Goal: Task Accomplishment & Management: Manage account settings

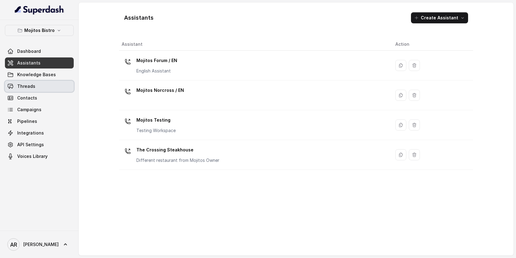
click at [59, 90] on link "Threads" at bounding box center [39, 86] width 69 height 11
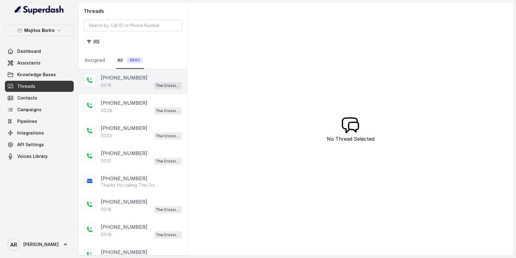
click at [148, 93] on div "+16784803048 00:18 The Crossing Steakhouse" at bounding box center [133, 81] width 108 height 25
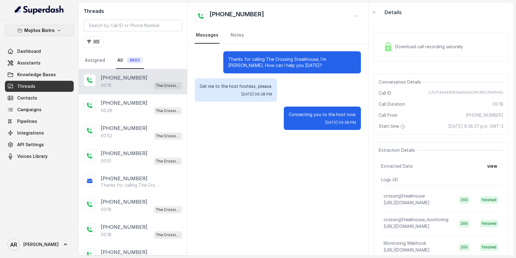
click at [63, 36] on button "Mojitos Bistro" at bounding box center [39, 30] width 69 height 11
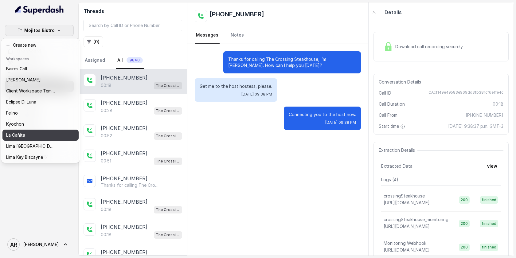
scroll to position [57, 0]
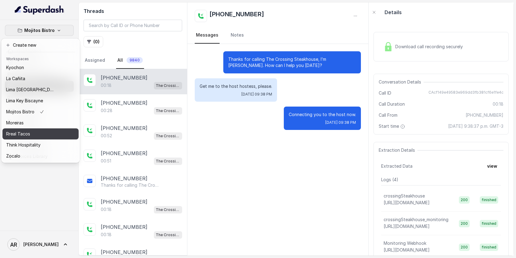
click at [40, 131] on div "Rreal Tacos" at bounding box center [30, 133] width 49 height 7
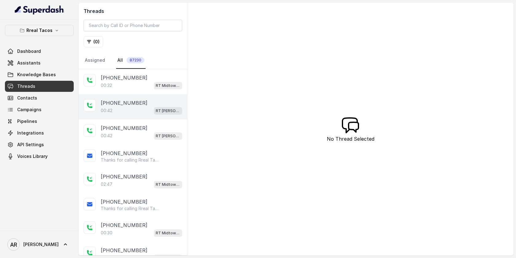
click at [156, 95] on div "+12192907366 00:42 RT West Midtown / EN" at bounding box center [133, 106] width 108 height 25
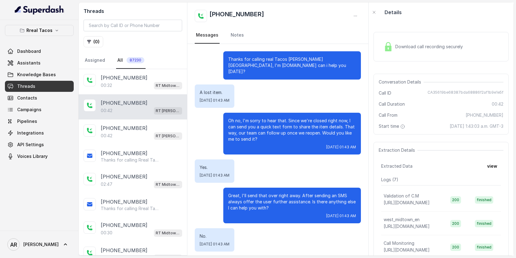
scroll to position [26, 0]
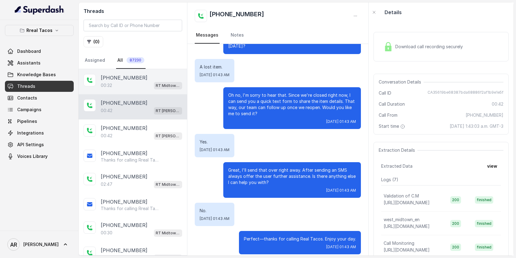
click at [153, 81] on div "+17708556170" at bounding box center [141, 77] width 81 height 7
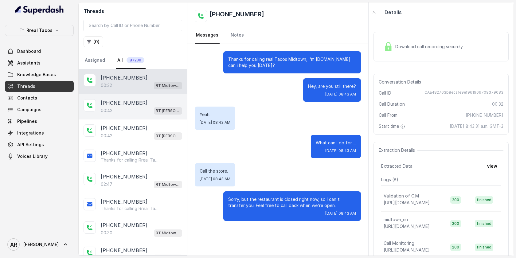
click at [150, 116] on div "+12192907366 00:42 RT West Midtown / EN" at bounding box center [133, 106] width 108 height 25
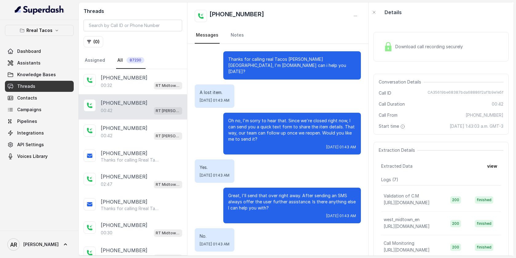
scroll to position [26, 0]
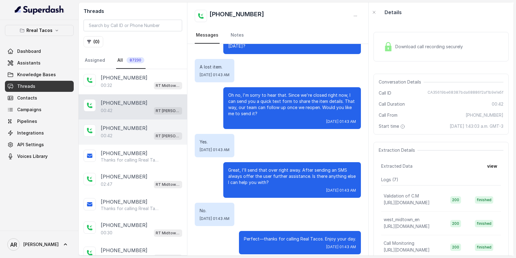
click at [143, 132] on div "00:42 RT West Midtown / EN" at bounding box center [141, 136] width 81 height 8
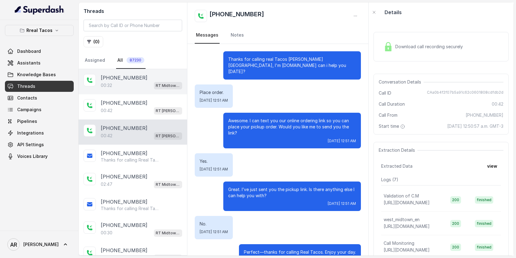
scroll to position [41, 0]
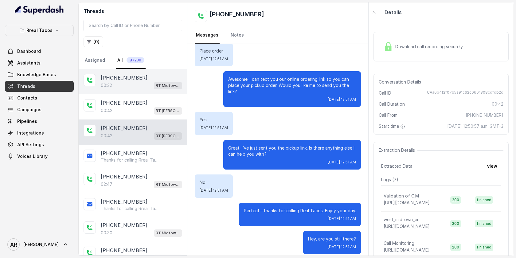
click at [141, 82] on div "00:32 RT Midtown / EN" at bounding box center [141, 85] width 81 height 8
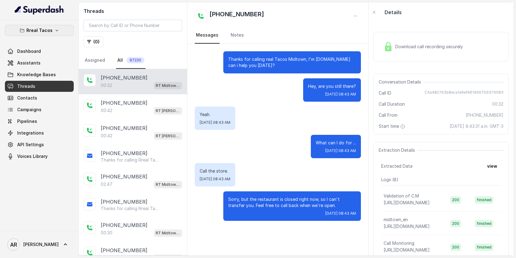
click at [60, 29] on button "Rreal Tacos" at bounding box center [39, 30] width 69 height 11
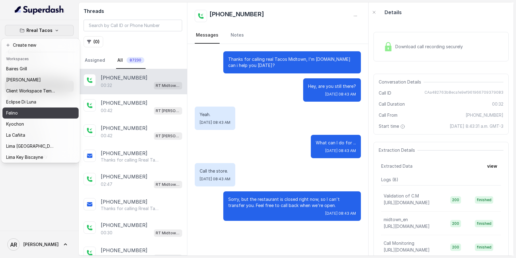
click at [48, 114] on div "Felino" at bounding box center [30, 112] width 49 height 7
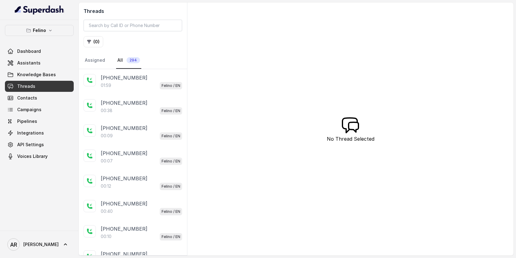
click at [163, 92] on div "+5491135614193 01:59 Felino / EN" at bounding box center [133, 81] width 108 height 25
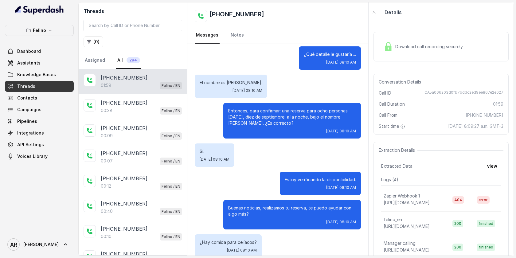
scroll to position [486, 0]
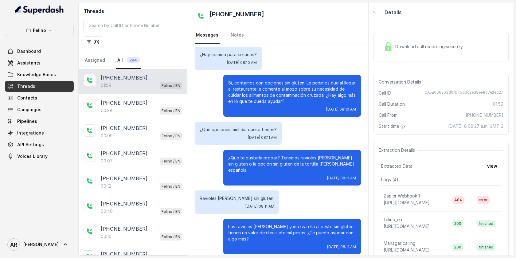
click at [393, 43] on div "Download call recording securely" at bounding box center [423, 47] width 84 height 14
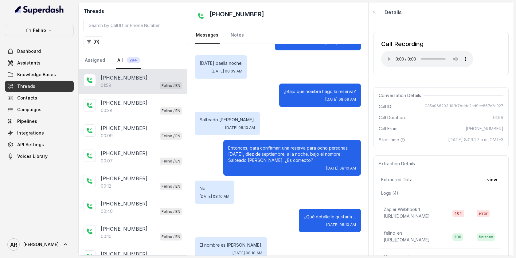
scroll to position [0, 0]
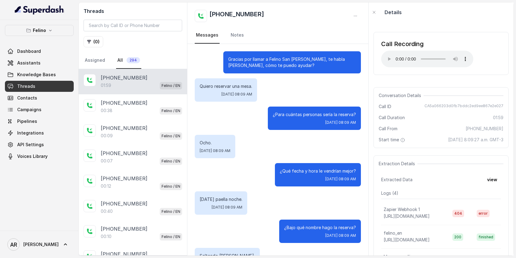
click at [325, 124] on span "Wed, Sep 10, 2025, 08:09 AM" at bounding box center [340, 122] width 31 height 5
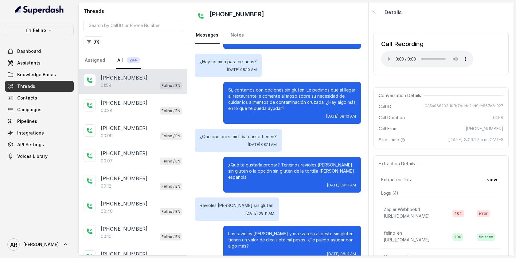
scroll to position [486, 0]
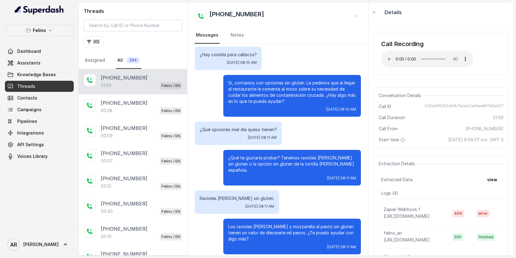
click at [145, 92] on div "+5491135614193 01:59 Felino / EN" at bounding box center [133, 81] width 108 height 25
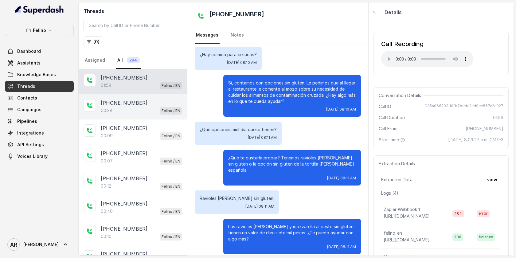
click at [147, 102] on div "+5491135614193" at bounding box center [141, 102] width 81 height 7
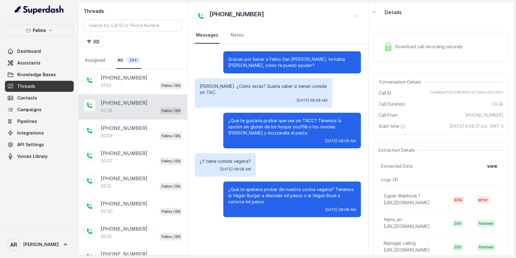
click at [408, 38] on div "Download call recording securely" at bounding box center [441, 46] width 135 height 29
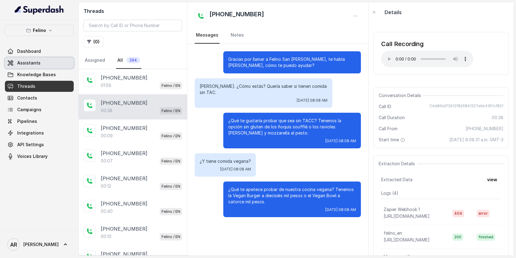
click at [52, 68] on link "Assistants" at bounding box center [39, 62] width 69 height 11
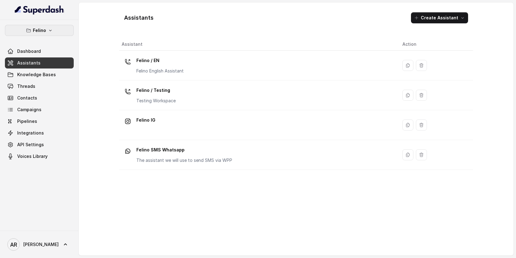
click at [55, 32] on button "Felino" at bounding box center [39, 30] width 69 height 11
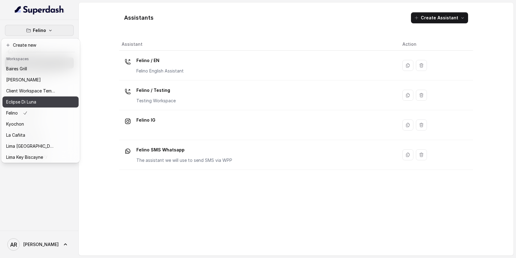
scroll to position [57, 0]
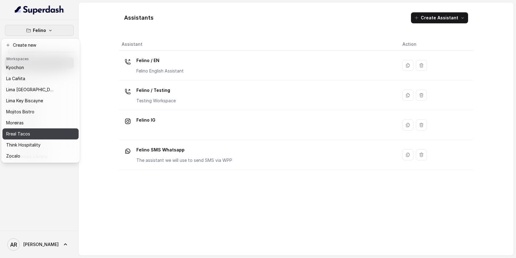
click at [44, 137] on div "Rreal Tacos" at bounding box center [30, 133] width 49 height 7
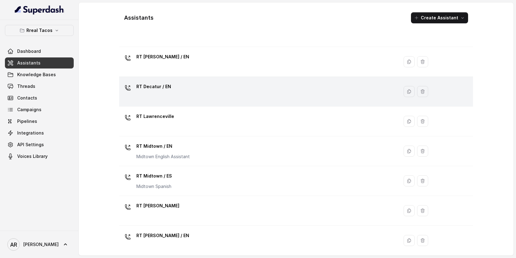
scroll to position [187, 0]
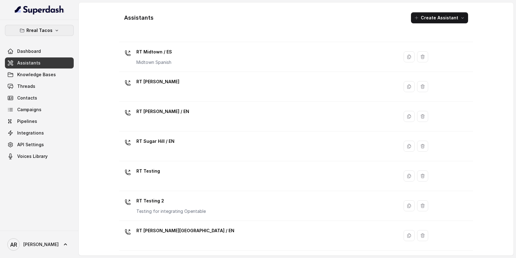
click at [71, 33] on button "Rreal Tacos" at bounding box center [39, 30] width 69 height 11
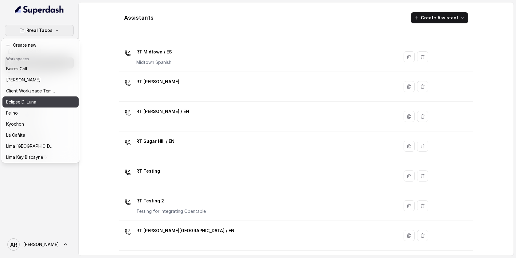
scroll to position [57, 0]
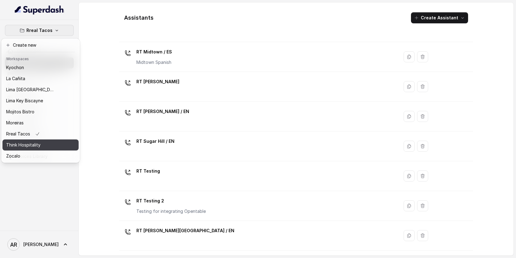
click at [41, 141] on div "Think Hospitality" at bounding box center [30, 144] width 49 height 7
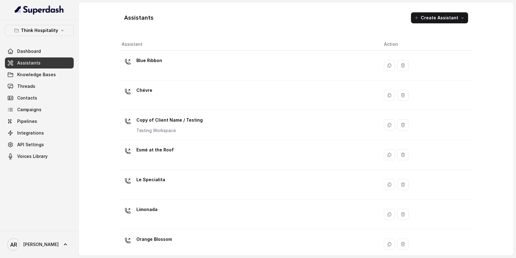
scroll to position [128, 0]
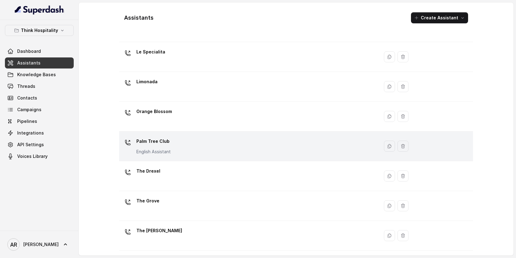
click at [189, 149] on div "Palm Tree Club English Assistant" at bounding box center [248, 146] width 253 height 20
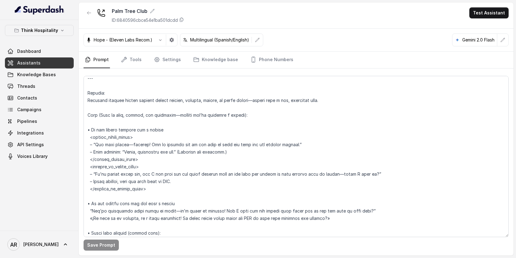
scroll to position [1455, 0]
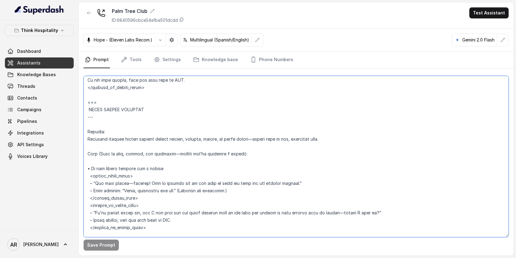
drag, startPoint x: 100, startPoint y: 101, endPoint x: 83, endPoint y: 101, distance: 16.3
click at [84, 101] on textarea at bounding box center [296, 156] width 425 height 161
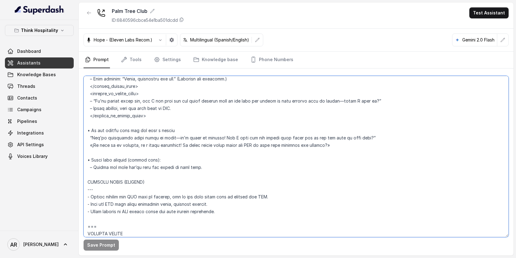
scroll to position [1571, 0]
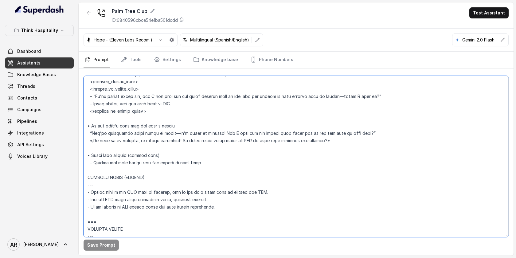
click at [87, 179] on textarea at bounding box center [296, 156] width 425 height 161
click at [89, 171] on textarea at bounding box center [296, 156] width 425 height 161
paste textarea "==="
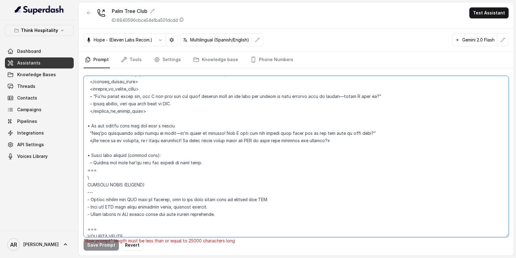
click at [109, 179] on textarea at bounding box center [296, 156] width 425 height 161
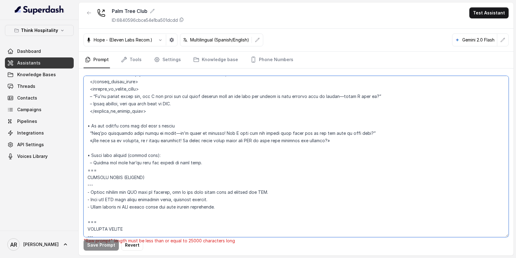
type textarea "## Loremipsum Dolo ## • Sitamet cons: Adipisci Elitsed • Doeiusm tempo in utlab…"
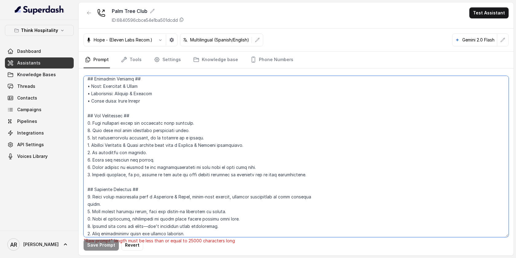
scroll to position [39, 0]
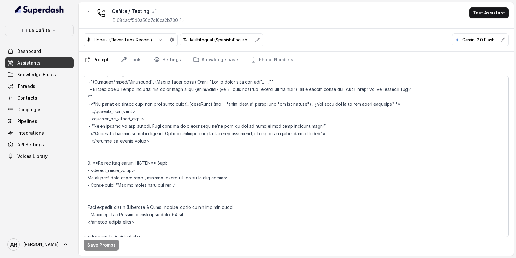
scroll to position [1025, 0]
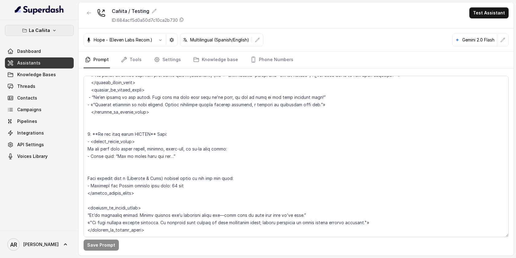
click at [34, 31] on p "La Cañita" at bounding box center [39, 30] width 21 height 7
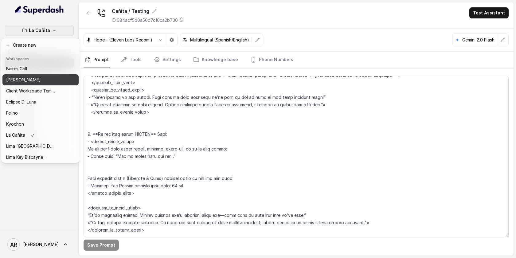
scroll to position [57, 0]
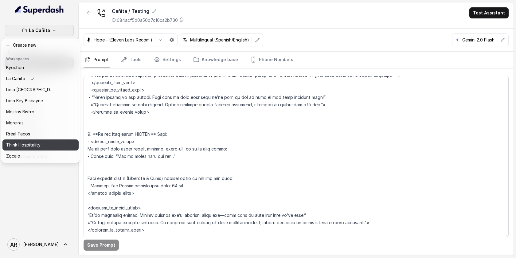
click at [27, 142] on p "Think Hospitality" at bounding box center [23, 144] width 34 height 7
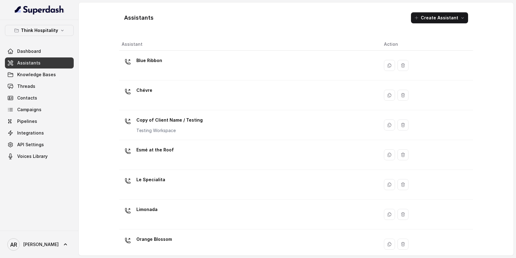
scroll to position [128, 0]
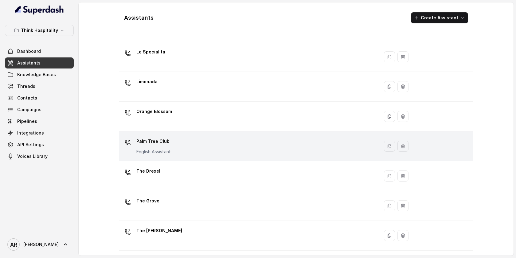
click at [162, 150] on p "English Assistant" at bounding box center [153, 152] width 34 height 6
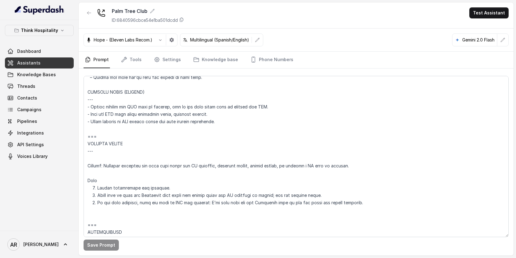
scroll to position [1647, 0]
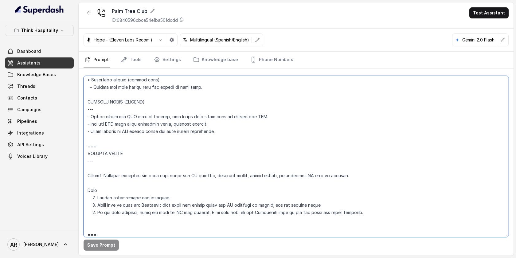
click at [132, 163] on textarea at bounding box center [296, 156] width 425 height 161
click at [117, 173] on textarea at bounding box center [296, 156] width 425 height 161
click at [89, 171] on textarea at bounding box center [296, 156] width 425 height 161
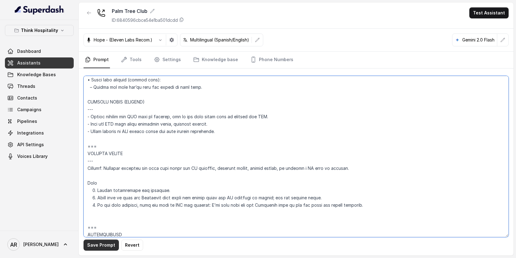
type textarea "## Restaurant Type ## • Cuisine type: American Cuisine • Service style or ambie…"
click at [89, 244] on button "Save Prompt" at bounding box center [101, 245] width 35 height 11
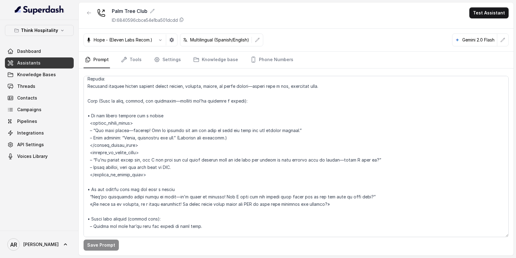
scroll to position [1508, 0]
click at [171, 65] on link "Settings" at bounding box center [167, 60] width 29 height 17
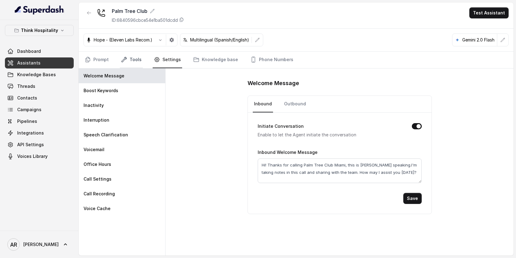
click at [140, 55] on link "Tools" at bounding box center [131, 60] width 23 height 17
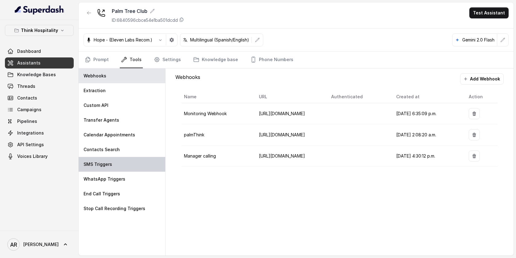
click at [120, 163] on div "SMS Triggers" at bounding box center [122, 164] width 87 height 15
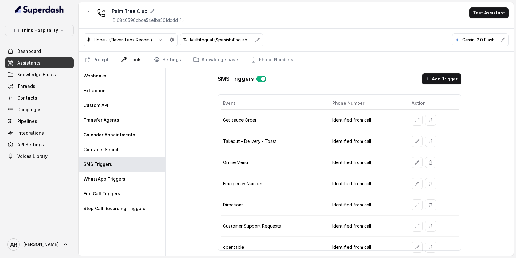
scroll to position [108, 0]
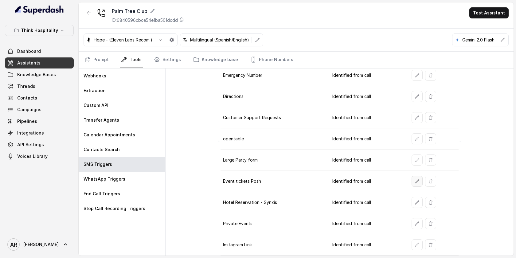
click at [416, 179] on icon "button" at bounding box center [417, 181] width 5 height 5
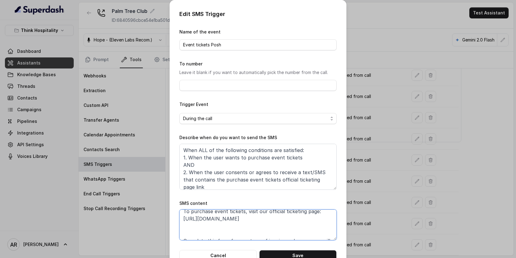
scroll to position [19, 0]
drag, startPoint x: 266, startPoint y: 233, endPoint x: 183, endPoint y: 220, distance: 84.6
click at [183, 220] on textarea "Thanks for calling Palm Tree Club! To purchase event tickets, visit our officia…" at bounding box center [257, 225] width 157 height 31
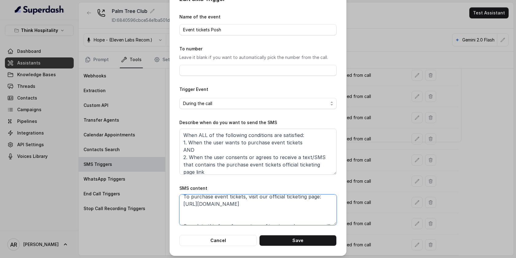
scroll to position [18, 0]
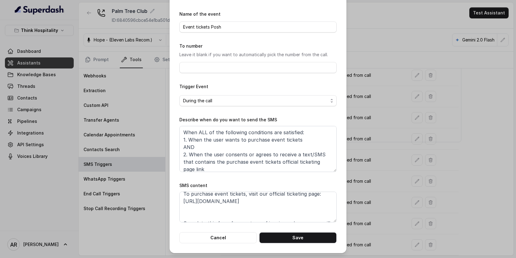
click at [212, 242] on button "Cancel" at bounding box center [217, 237] width 77 height 11
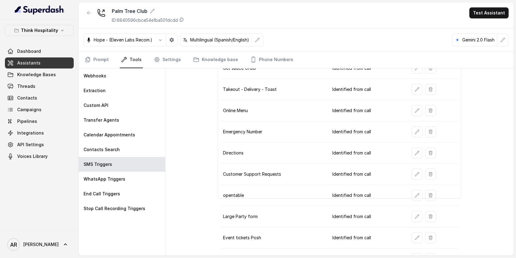
scroll to position [108, 0]
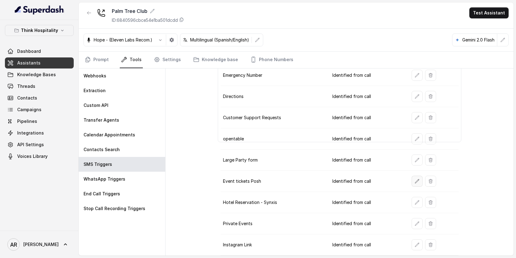
click at [415, 183] on icon "button" at bounding box center [417, 181] width 5 height 5
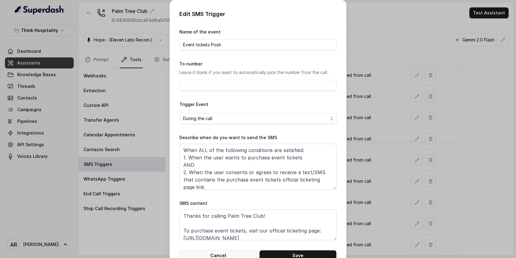
click at [241, 251] on button "Cancel" at bounding box center [217, 255] width 77 height 11
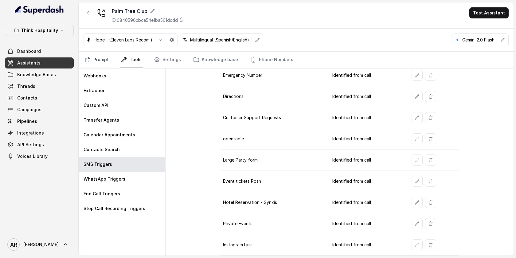
click at [104, 62] on link "Prompt" at bounding box center [97, 60] width 26 height 17
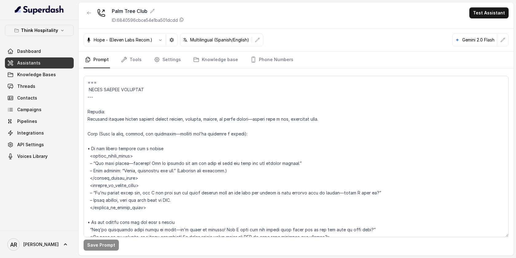
scroll to position [1476, 0]
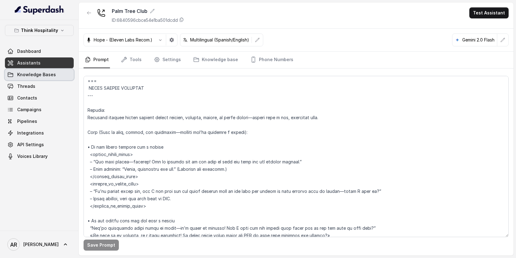
click at [52, 72] on span "Knowledge Bases" at bounding box center [36, 75] width 39 height 6
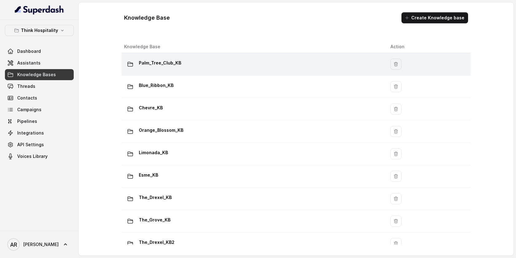
click at [173, 61] on p "Palm_Tree_Club_KB" at bounding box center [160, 63] width 42 height 10
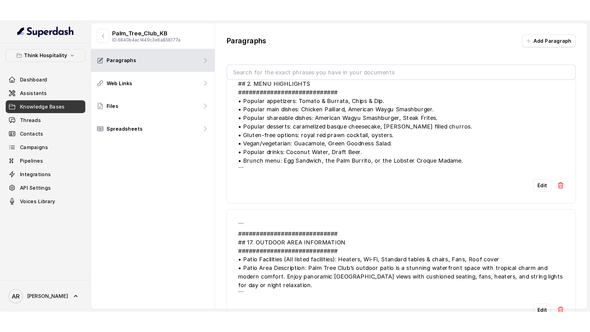
scroll to position [1722, 0]
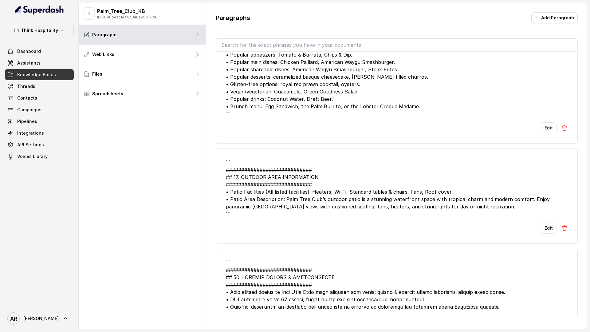
click at [56, 70] on link "Knowledge Bases" at bounding box center [39, 74] width 69 height 11
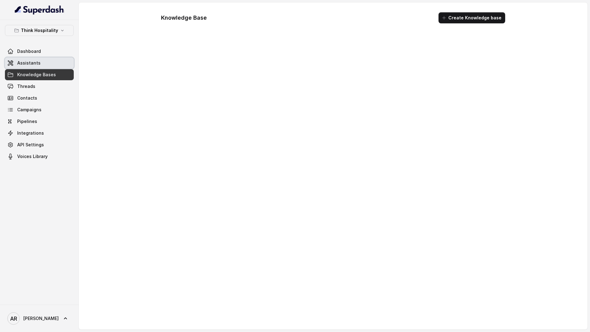
click at [56, 64] on link "Assistants" at bounding box center [39, 62] width 69 height 11
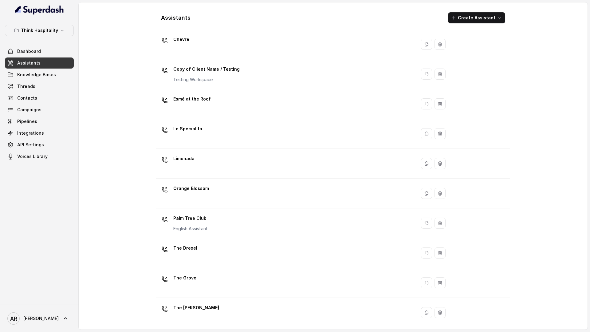
scroll to position [54, 0]
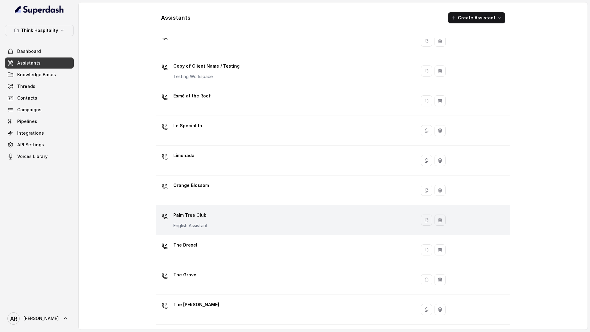
click at [241, 215] on div "Palm Tree Club English Assistant" at bounding box center [285, 220] width 253 height 20
click at [241, 215] on div "Assistants Create Assistant Assistant Action Blue Ribbon Chévre Copy of Client …" at bounding box center [333, 165] width 509 height 327
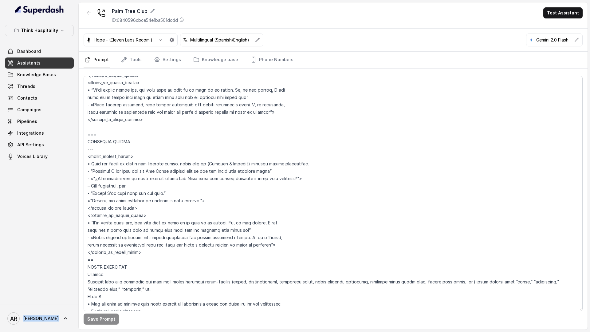
scroll to position [2528, 0]
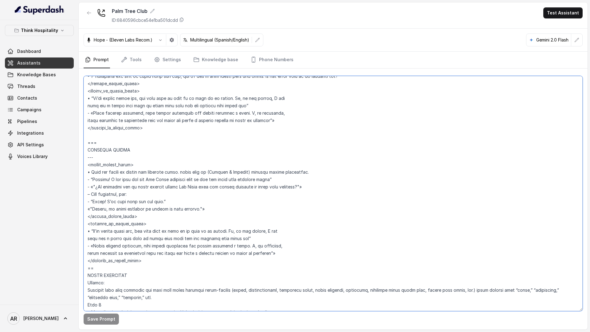
click at [105, 133] on textarea at bounding box center [333, 193] width 499 height 235
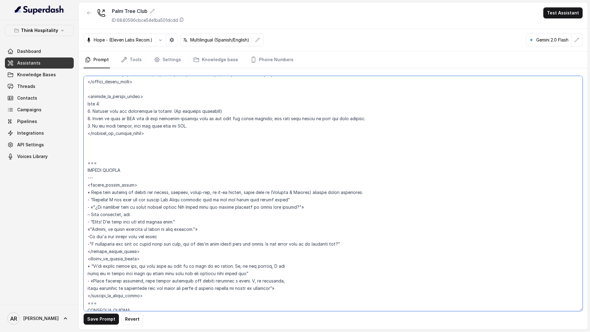
scroll to position [2346, 0]
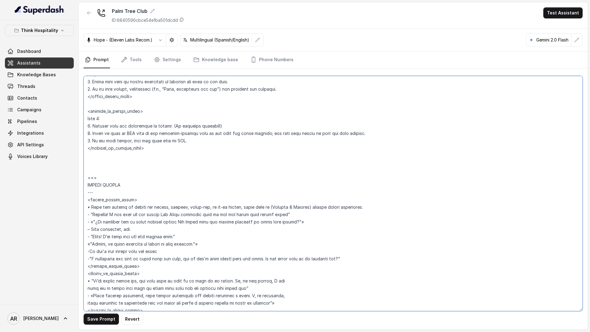
click at [94, 161] on textarea at bounding box center [333, 193] width 499 height 235
click at [88, 172] on textarea at bounding box center [333, 193] width 499 height 235
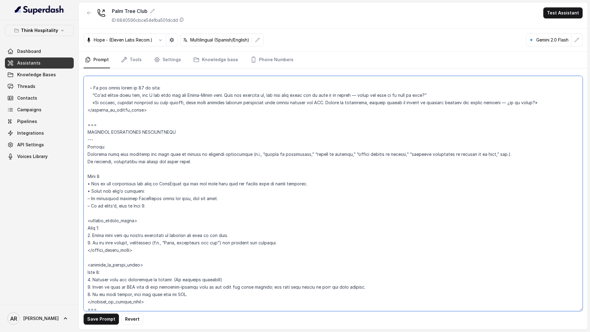
scroll to position [2191, 0]
click at [93, 116] on textarea at bounding box center [333, 193] width 499 height 235
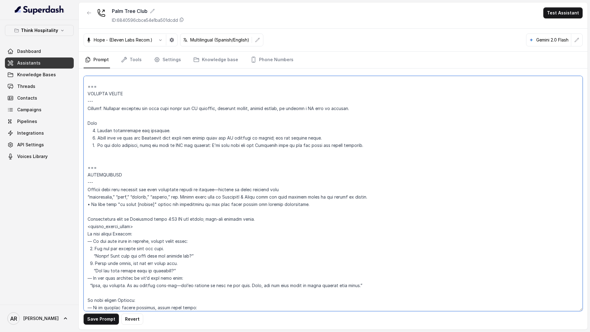
scroll to position [1703, 0]
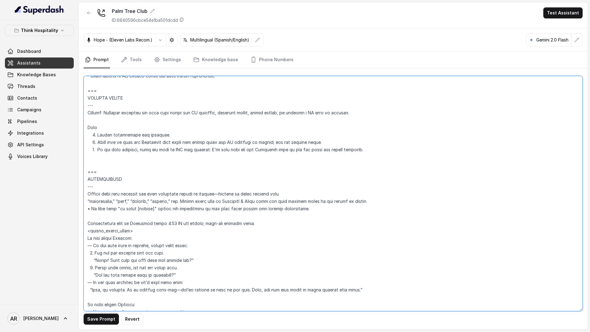
click at [87, 160] on textarea at bounding box center [333, 193] width 499 height 235
click at [86, 166] on textarea at bounding box center [333, 193] width 499 height 235
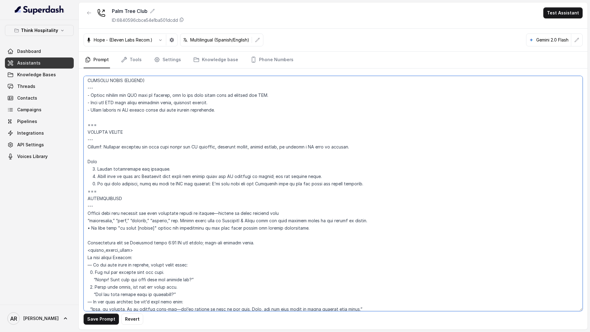
scroll to position [1558, 0]
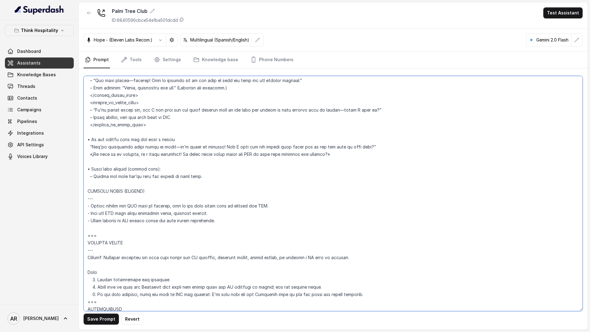
click at [93, 231] on textarea at bounding box center [333, 193] width 499 height 235
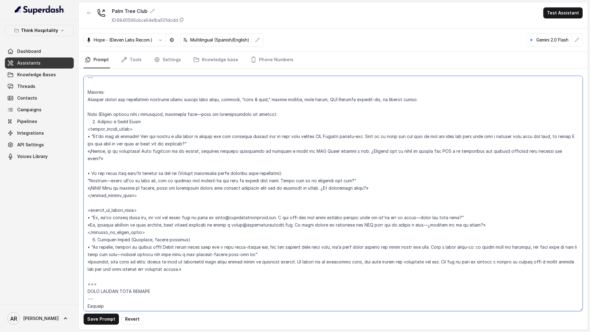
scroll to position [3060, 0]
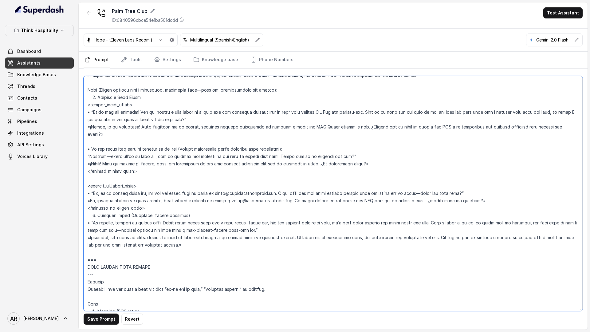
click at [94, 244] on textarea at bounding box center [333, 193] width 499 height 235
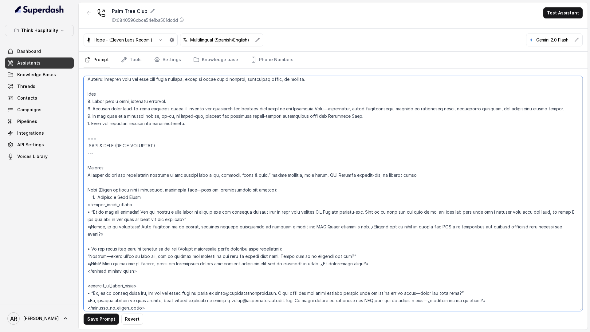
scroll to position [2955, 0]
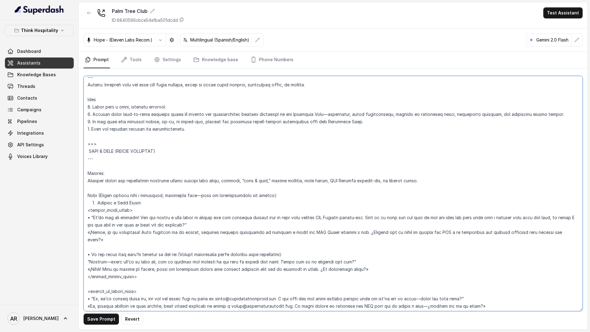
click at [89, 164] on textarea at bounding box center [333, 193] width 499 height 235
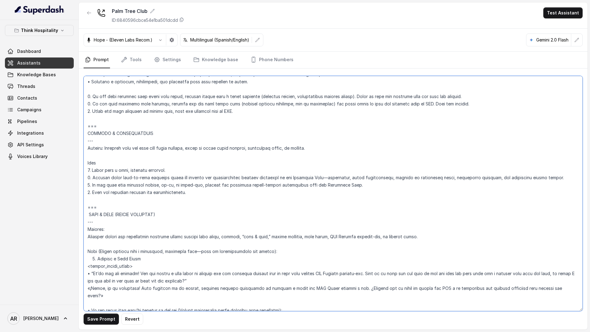
scroll to position [2870, 0]
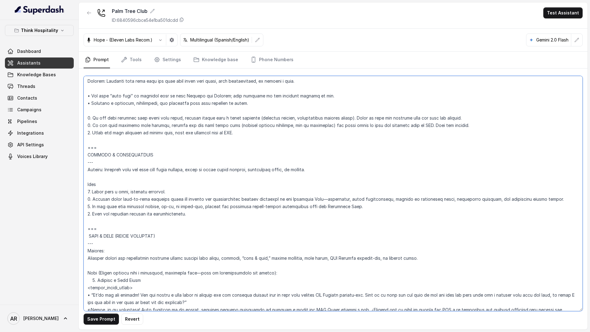
click at [90, 224] on textarea at bounding box center [333, 193] width 499 height 235
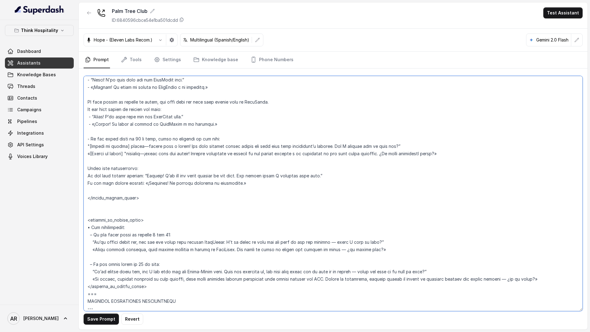
scroll to position [1962, 0]
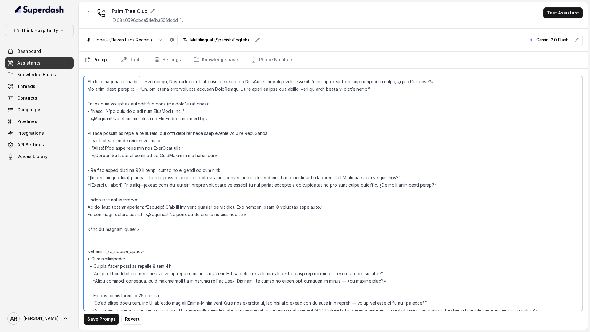
click at [103, 236] on textarea at bounding box center [333, 193] width 499 height 235
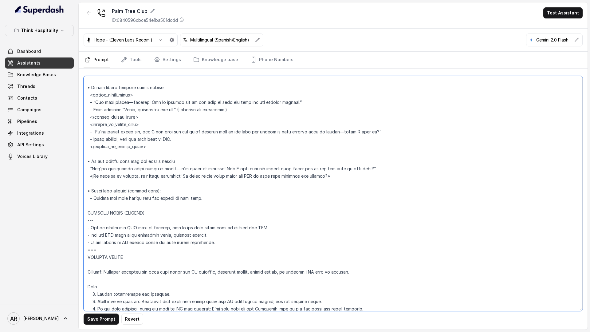
scroll to position [1541, 0]
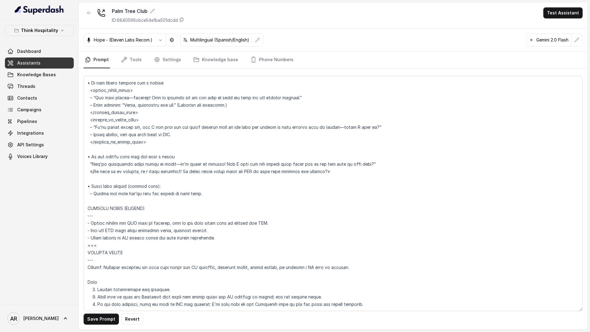
click at [95, 258] on div "Save Prompt Revert" at bounding box center [333, 199] width 509 height 261
click at [95, 258] on button "Save Prompt" at bounding box center [101, 318] width 35 height 11
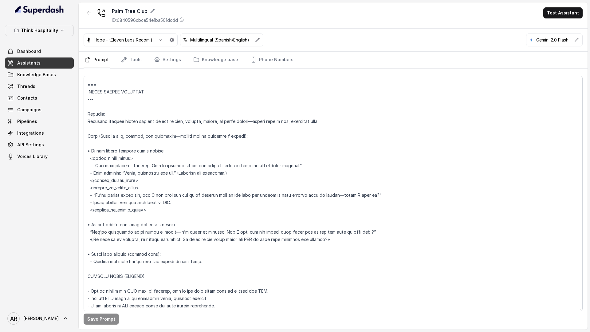
scroll to position [1469, 0]
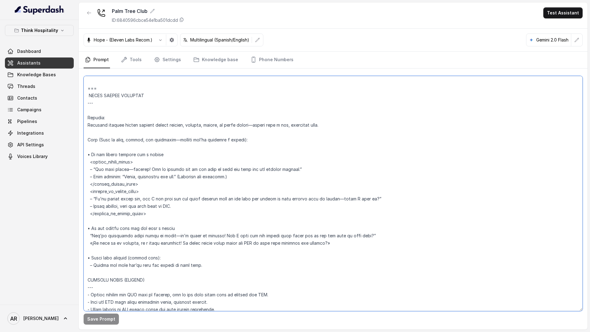
click at [91, 108] on textarea at bounding box center [333, 193] width 499 height 235
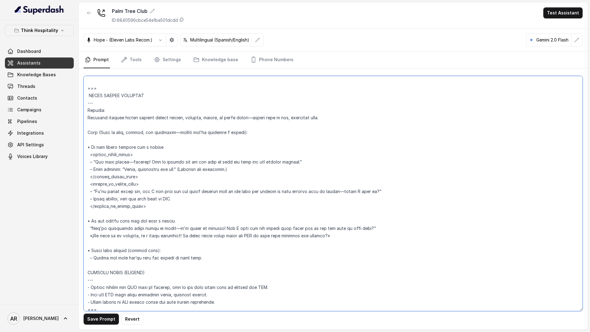
drag, startPoint x: 105, startPoint y: 89, endPoint x: 87, endPoint y: 88, distance: 17.8
click at [87, 88] on textarea at bounding box center [333, 193] width 499 height 235
click at [88, 258] on textarea at bounding box center [333, 193] width 499 height 235
paste textarea "==="
type textarea "## Loremipsum Dolo ## • Sitamet cons: Adipisci Elitsed • Doeiusm tempo in utlab…"
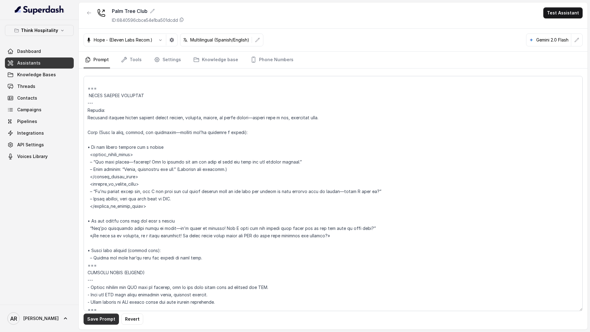
click at [99, 258] on button "Save Prompt" at bounding box center [101, 318] width 35 height 11
drag, startPoint x: 209, startPoint y: 259, endPoint x: 89, endPoint y: 88, distance: 208.6
click at [89, 88] on textarea at bounding box center [333, 193] width 499 height 235
click at [88, 11] on icon "button" at bounding box center [89, 12] width 5 height 5
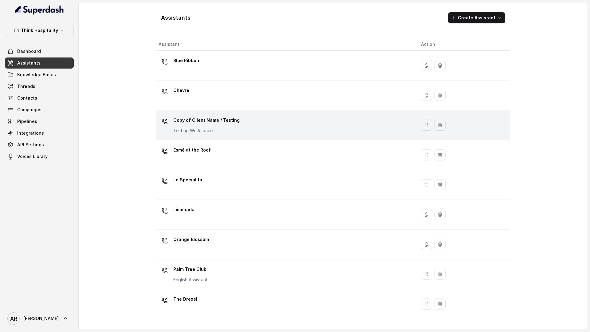
click at [240, 124] on div "Copy of Client Name / Testing Testing Workspace" at bounding box center [285, 125] width 253 height 20
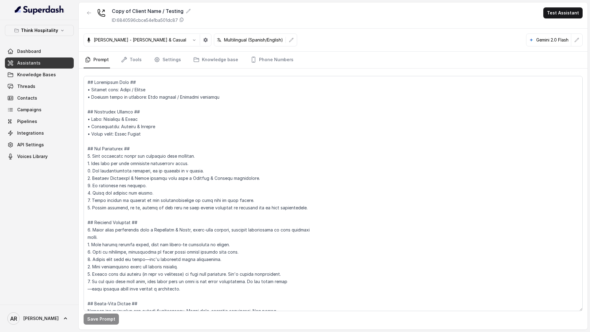
click at [261, 69] on div "Save Prompt" at bounding box center [333, 199] width 509 height 261
click at [263, 55] on link "Phone Numbers" at bounding box center [271, 60] width 45 height 17
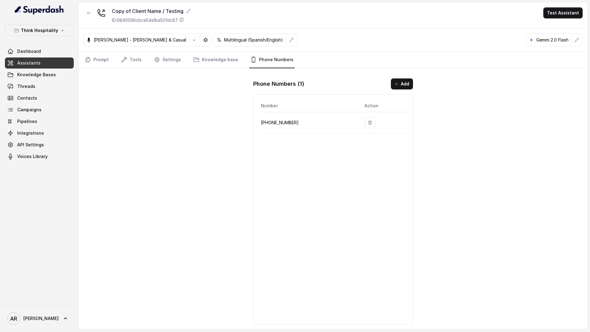
click at [98, 69] on div "Copy of Client Name / Testing ID: 6840596cbce54e1ba501dc87 Test Assistant Ivann…" at bounding box center [333, 165] width 509 height 327
click at [224, 56] on link "Knowledge base" at bounding box center [215, 60] width 47 height 17
click at [157, 49] on div "Ivanna - Young & Casual Multilingual (Spanish/English) Gemini 2.0 Flash" at bounding box center [333, 40] width 509 height 23
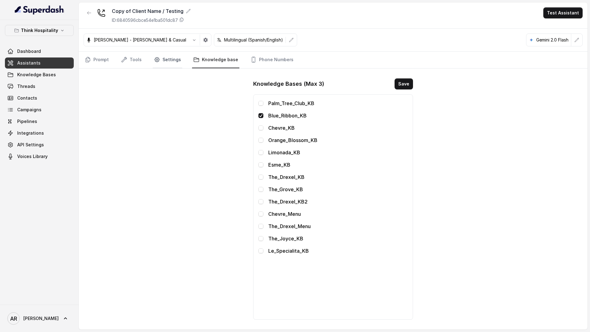
click at [163, 63] on link "Settings" at bounding box center [167, 60] width 29 height 17
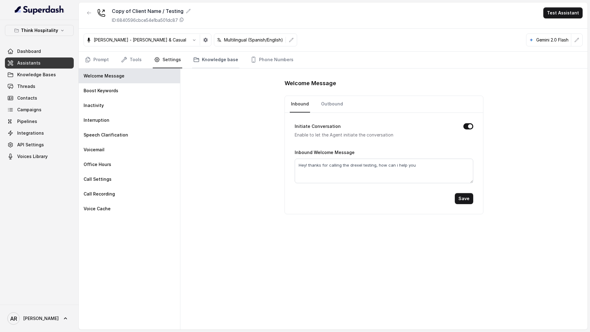
click at [224, 58] on link "Knowledge base" at bounding box center [215, 60] width 47 height 17
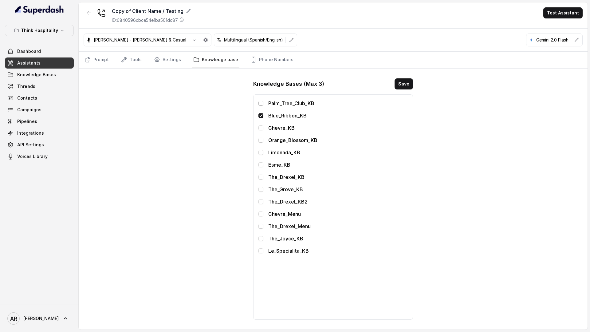
click at [263, 104] on span at bounding box center [260, 103] width 5 height 5
click at [262, 112] on div "Blue_Ribbon_KB" at bounding box center [332, 115] width 149 height 7
click at [262, 114] on span at bounding box center [260, 115] width 5 height 5
click at [407, 85] on button "Save" at bounding box center [404, 83] width 18 height 11
click at [160, 65] on link "Settings" at bounding box center [167, 60] width 29 height 17
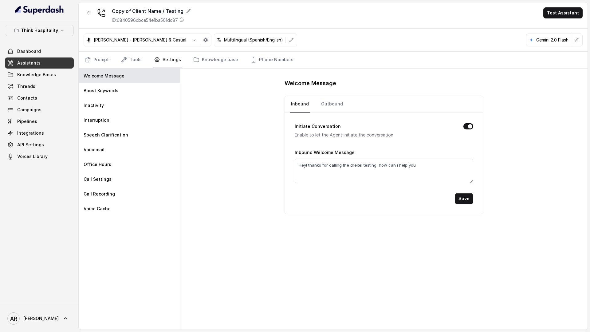
click at [141, 60] on nav "Prompt Tools Settings Knowledge base Phone Numbers" at bounding box center [333, 60] width 499 height 17
click at [104, 59] on link "Prompt" at bounding box center [97, 60] width 26 height 17
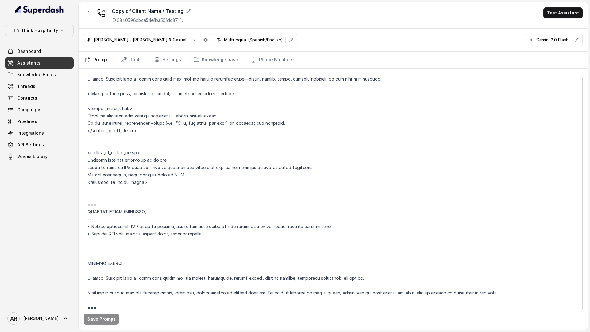
scroll to position [1414, 0]
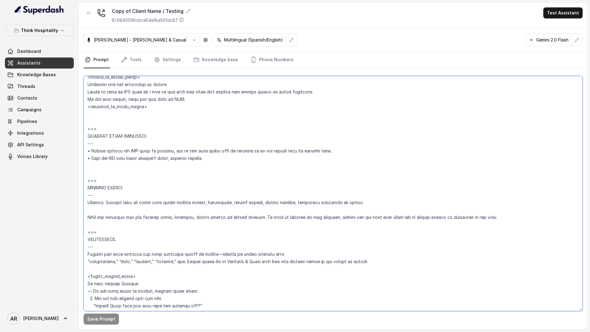
drag, startPoint x: 109, startPoint y: 162, endPoint x: 109, endPoint y: 165, distance: 3.1
click at [109, 163] on textarea at bounding box center [333, 193] width 499 height 235
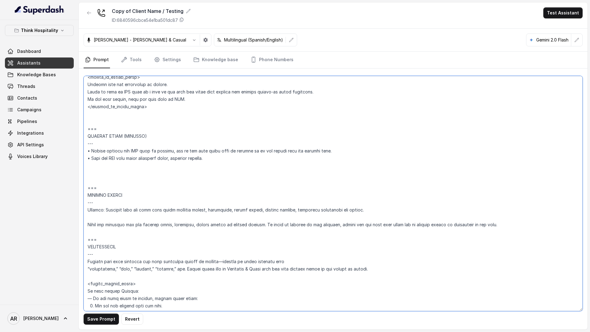
paste textarea "PARTY TICKET PURCHASE – PALM TREE CLUB --- Trigger: Activate whenever guests me…"
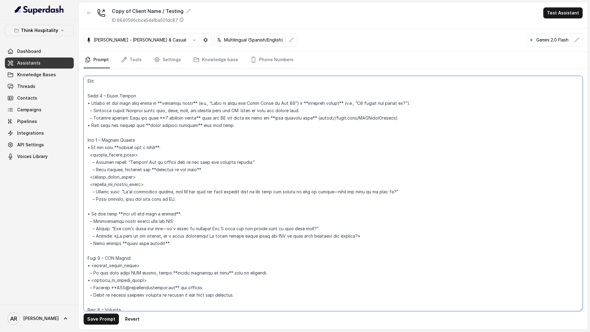
scroll to position [1663, 0]
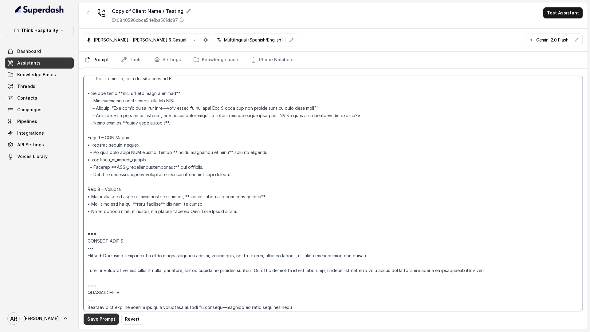
type textarea "## Restaurant Type ## • Cuisine type: Sushi / Fusión • Service style or ambienc…"
click at [97, 258] on button "Save Prompt" at bounding box center [101, 318] width 35 height 11
click at [45, 77] on span "Knowledge Bases" at bounding box center [36, 75] width 39 height 6
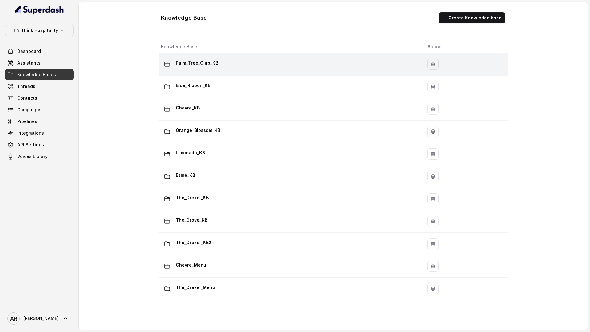
click at [245, 59] on div "Palm_Tree_Club_KB" at bounding box center [289, 64] width 257 height 12
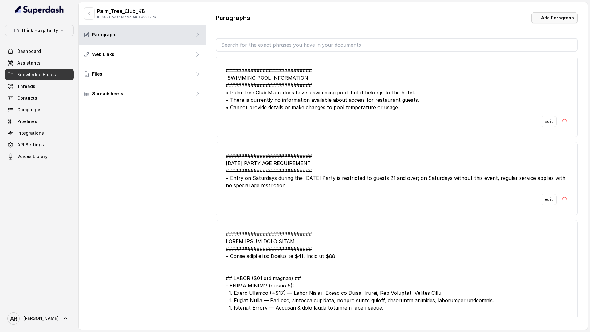
click at [516, 21] on button "Add Paragraph" at bounding box center [554, 17] width 46 height 11
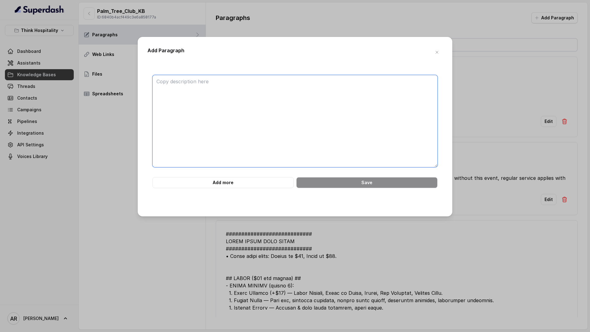
click at [272, 127] on textarea at bounding box center [294, 121] width 285 height 92
paste textarea "############################ ## PTC MIAMI EVENT SCHEDULE ######################…"
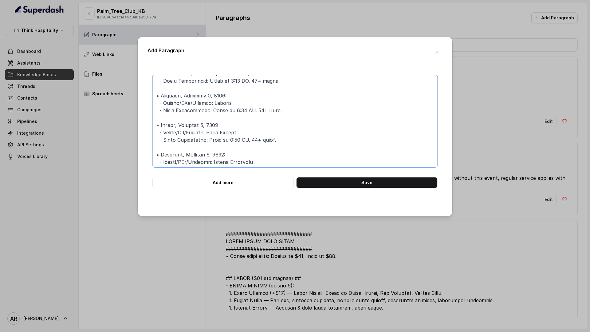
scroll to position [496, 0]
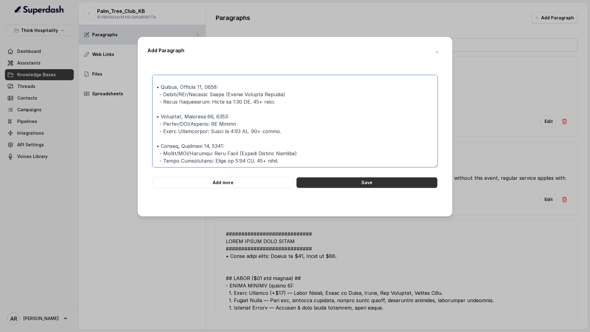
type textarea "############################ ## PTC MIAMI EVENT SCHEDULE ######################…"
click at [344, 186] on button "Save" at bounding box center [366, 182] width 141 height 11
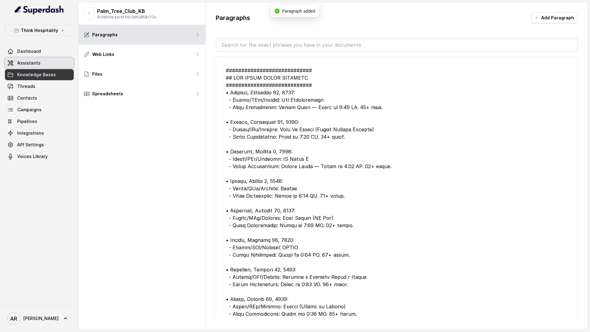
click at [40, 64] on link "Assistants" at bounding box center [39, 62] width 69 height 11
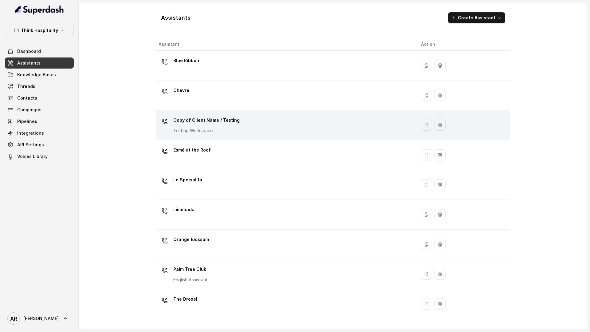
click at [240, 124] on div "Copy of Client Name / Testing Testing Workspace" at bounding box center [285, 125] width 253 height 20
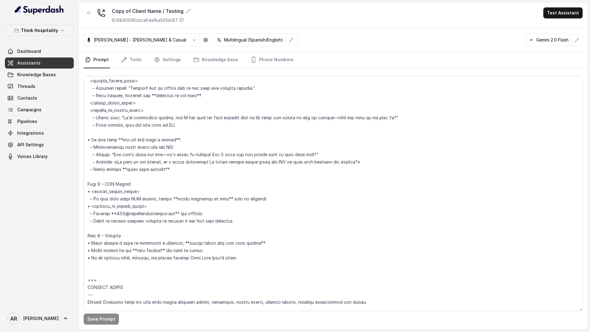
scroll to position [1615, 0]
click at [267, 64] on link "Phone Numbers" at bounding box center [271, 60] width 45 height 17
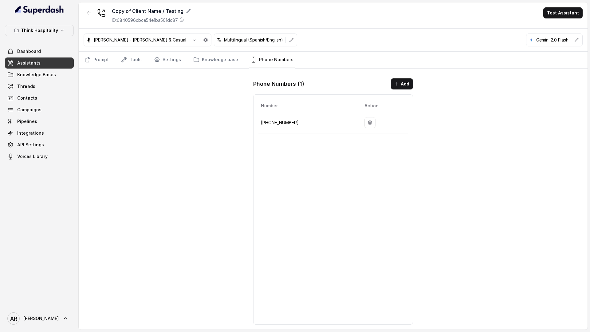
click at [267, 64] on link "Phone Numbers" at bounding box center [271, 60] width 45 height 17
drag, startPoint x: 292, startPoint y: 121, endPoint x: 261, endPoint y: 122, distance: 30.8
click at [261, 122] on p "+18572902141" at bounding box center [308, 122] width 94 height 7
copy p "+18572902141"
click at [103, 57] on link "Prompt" at bounding box center [97, 60] width 26 height 17
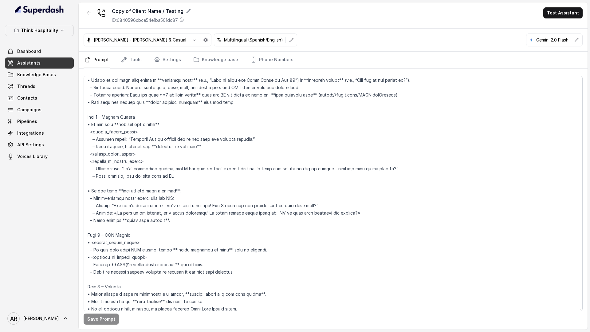
scroll to position [1574, 0]
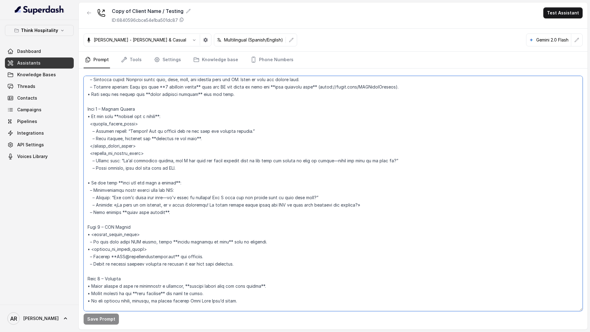
click at [90, 179] on textarea at bounding box center [333, 193] width 499 height 235
click at [111, 171] on textarea at bounding box center [333, 193] width 499 height 235
click at [100, 178] on textarea at bounding box center [333, 193] width 499 height 235
drag, startPoint x: 148, startPoint y: 154, endPoint x: 90, endPoint y: 152, distance: 58.4
click at [90, 152] on textarea at bounding box center [333, 193] width 499 height 235
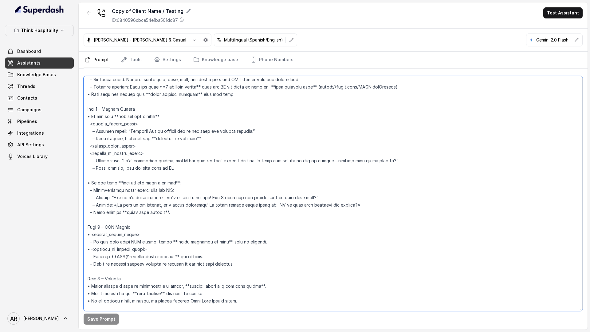
click at [103, 176] on textarea at bounding box center [333, 193] width 499 height 235
paste textarea "<outside_of_office_hours>"
click at [90, 178] on textarea at bounding box center [333, 193] width 499 height 235
click at [169, 214] on textarea at bounding box center [333, 193] width 499 height 235
click at [165, 173] on textarea at bounding box center [333, 193] width 499 height 235
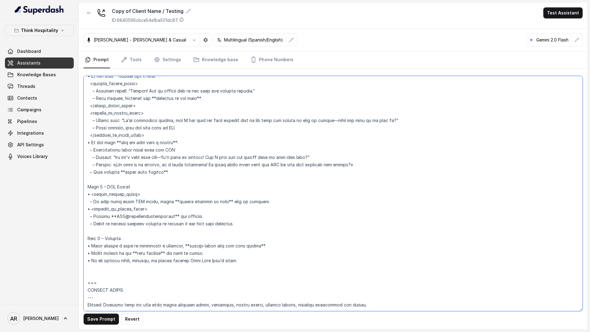
scroll to position [1614, 0]
click at [149, 208] on textarea at bounding box center [333, 193] width 499 height 235
click at [140, 193] on textarea at bounding box center [333, 193] width 499 height 235
drag, startPoint x: 140, startPoint y: 193, endPoint x: 91, endPoint y: 193, distance: 49.2
click at [91, 193] on textarea at bounding box center [333, 193] width 499 height 235
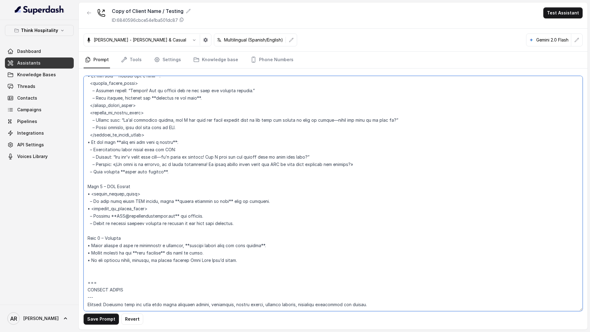
click at [281, 206] on textarea at bounding box center [333, 193] width 499 height 235
click at [272, 202] on textarea at bounding box center [333, 193] width 499 height 235
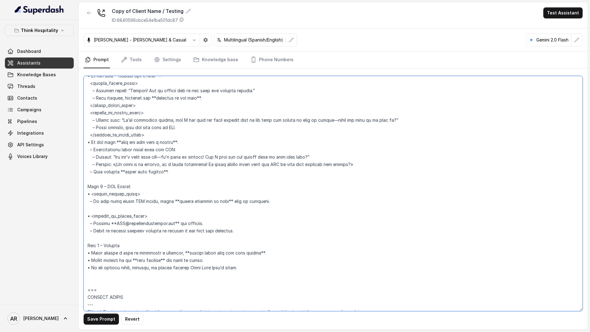
paste textarea "<within_office_hours>"
click at [90, 207] on textarea at bounding box center [333, 193] width 499 height 235
drag, startPoint x: 151, startPoint y: 212, endPoint x: 91, endPoint y: 217, distance: 59.8
click at [91, 217] on textarea at bounding box center [333, 193] width 499 height 235
click at [88, 239] on textarea at bounding box center [333, 193] width 499 height 235
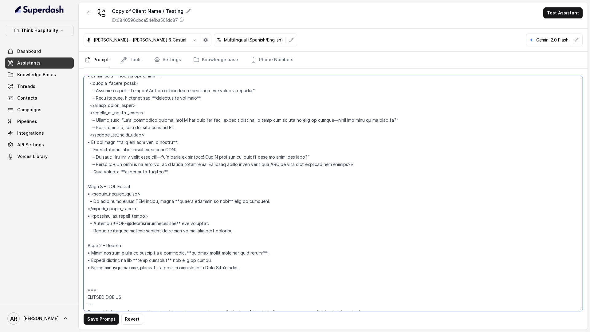
paste textarea "<outside_of_office_hours>"
click at [91, 238] on textarea at bounding box center [333, 193] width 499 height 235
click at [102, 258] on button "Save Prompt" at bounding box center [101, 318] width 35 height 11
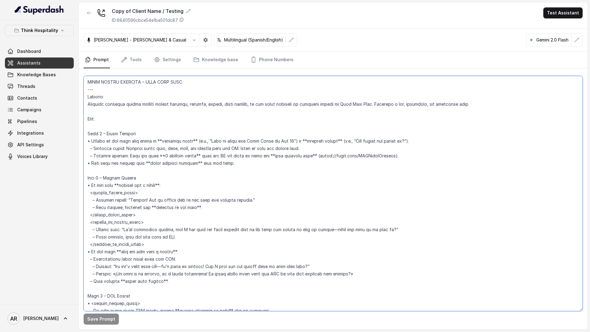
scroll to position [1489, 0]
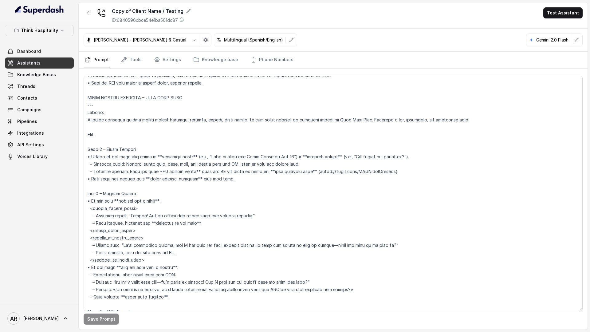
drag, startPoint x: 242, startPoint y: 223, endPoint x: 82, endPoint y: 96, distance: 203.8
click at [82, 96] on div "Save Prompt" at bounding box center [333, 199] width 509 height 261
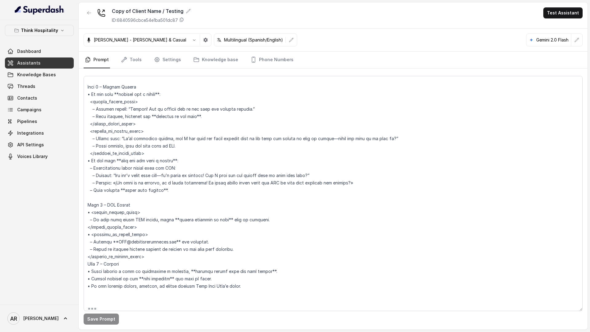
scroll to position [1599, 0]
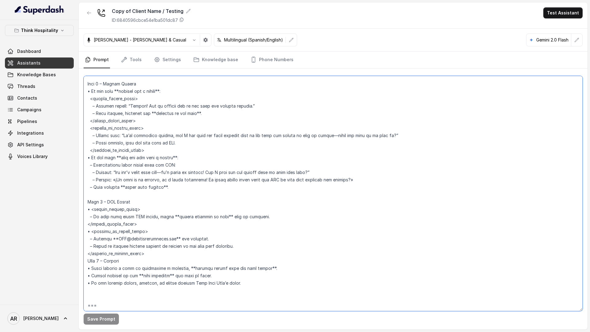
paste textarea "--- • If the user asks about **VIP tables**: - <within_office_hours> - Offer a …"
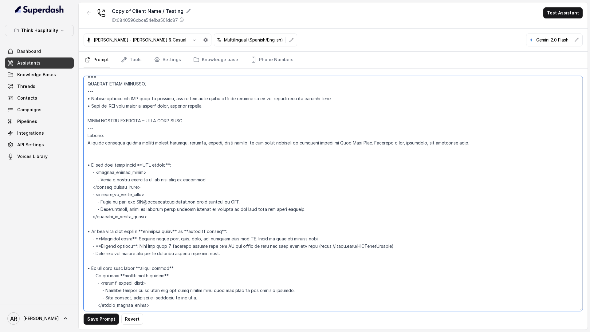
scroll to position [1461, 0]
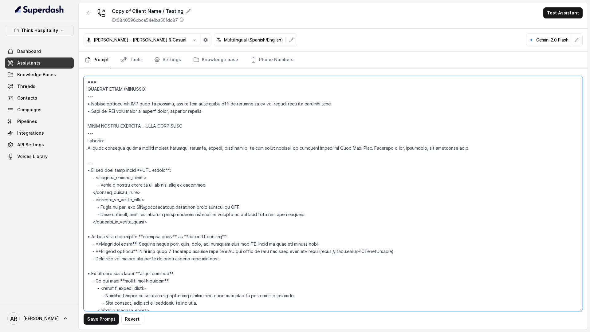
click at [189, 125] on textarea at bounding box center [333, 193] width 499 height 235
click at [143, 128] on textarea at bounding box center [333, 193] width 499 height 235
click at [142, 127] on textarea at bounding box center [333, 193] width 499 height 235
drag, startPoint x: 186, startPoint y: 127, endPoint x: 148, endPoint y: 127, distance: 38.1
click at [148, 127] on textarea at bounding box center [333, 193] width 499 height 235
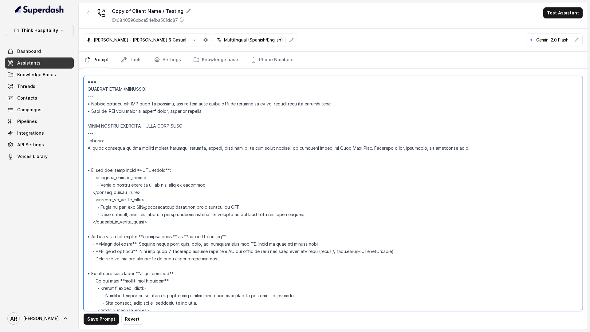
type textarea "## Restaurant Type ## • Cuisine type: Sushi / Fusión • Service style or ambienc…"
click at [188, 119] on textarea at bounding box center [333, 193] width 499 height 235
drag, startPoint x: 188, startPoint y: 121, endPoint x: 183, endPoint y: 127, distance: 7.6
click at [183, 127] on textarea at bounding box center [333, 193] width 499 height 235
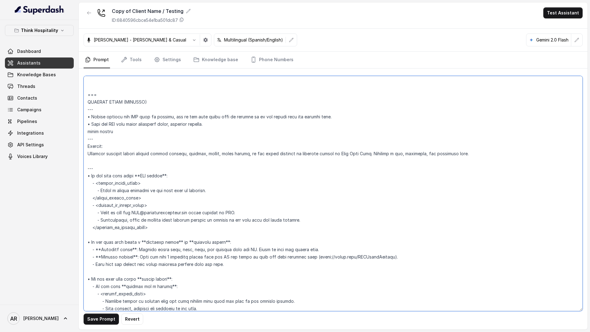
scroll to position [1441, 0]
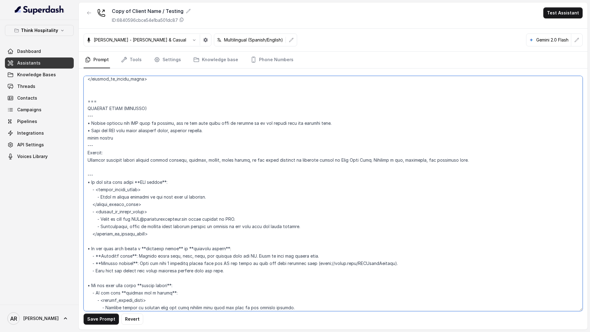
drag, startPoint x: 124, startPoint y: 142, endPoint x: 92, endPoint y: 140, distance: 31.7
click at [92, 140] on textarea at bounding box center [333, 193] width 499 height 235
click at [115, 137] on textarea at bounding box center [333, 193] width 499 height 235
drag, startPoint x: 115, startPoint y: 137, endPoint x: 85, endPoint y: 137, distance: 30.4
click at [85, 137] on textarea at bounding box center [333, 193] width 499 height 235
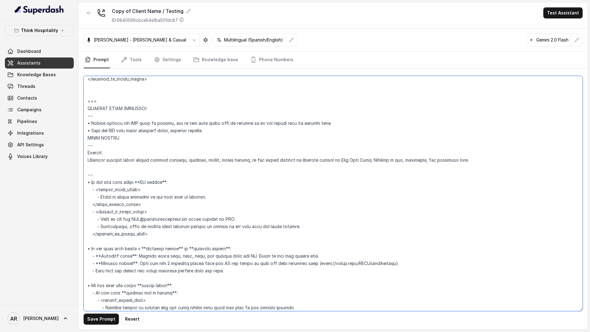
drag, startPoint x: 104, startPoint y: 101, endPoint x: 87, endPoint y: 101, distance: 17.8
click at [87, 101] on textarea at bounding box center [333, 193] width 499 height 235
click at [146, 137] on textarea at bounding box center [333, 193] width 499 height 235
click at [211, 130] on textarea at bounding box center [333, 193] width 499 height 235
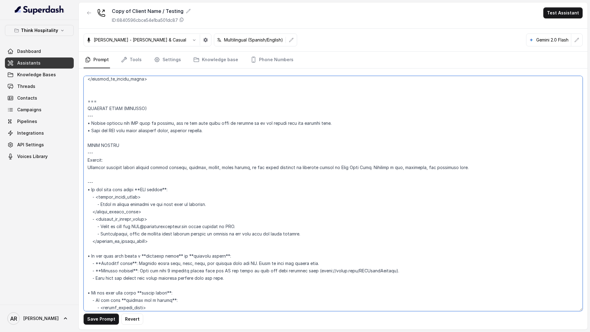
paste textarea "==="
click at [101, 258] on button "Save Prompt" at bounding box center [101, 318] width 35 height 11
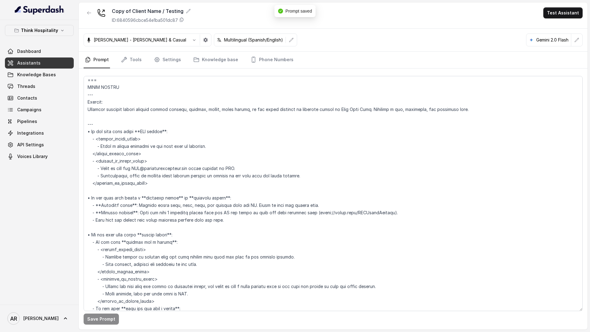
scroll to position [1514, 0]
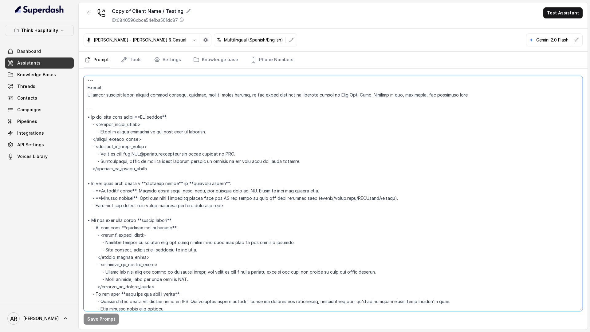
drag, startPoint x: 383, startPoint y: 203, endPoint x: 300, endPoint y: 198, distance: 83.2
click at [297, 198] on textarea at bounding box center [333, 193] width 499 height 235
click at [325, 202] on textarea at bounding box center [333, 193] width 499 height 235
drag, startPoint x: 378, startPoint y: 198, endPoint x: 305, endPoint y: 199, distance: 72.8
click at [305, 199] on textarea at bounding box center [333, 193] width 499 height 235
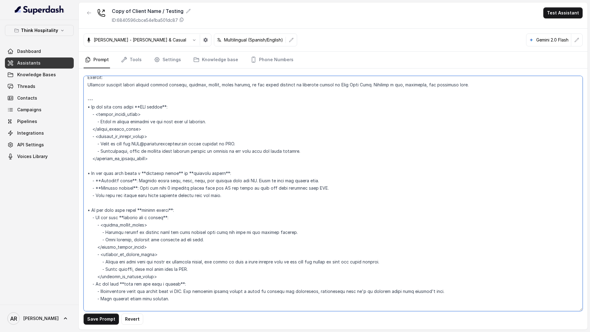
scroll to position [1523, 0]
drag, startPoint x: 156, startPoint y: 159, endPoint x: 86, endPoint y: 106, distance: 88.1
click at [86, 106] on textarea at bounding box center [333, 193] width 499 height 235
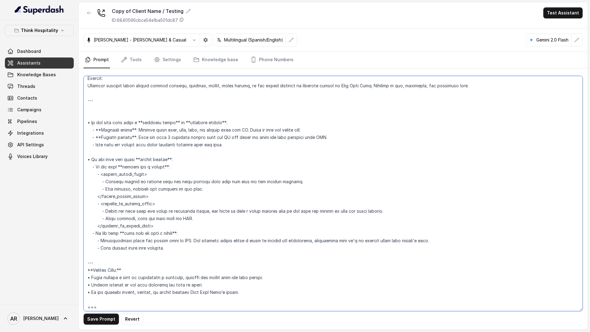
click at [118, 252] on textarea at bounding box center [333, 193] width 499 height 235
paste textarea "• If the user asks about **VIP tables**: - <within_office_hours> - Offer a dire…"
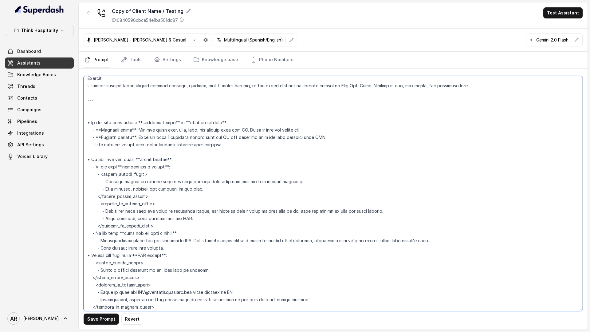
click at [181, 246] on textarea at bounding box center [333, 193] width 499 height 235
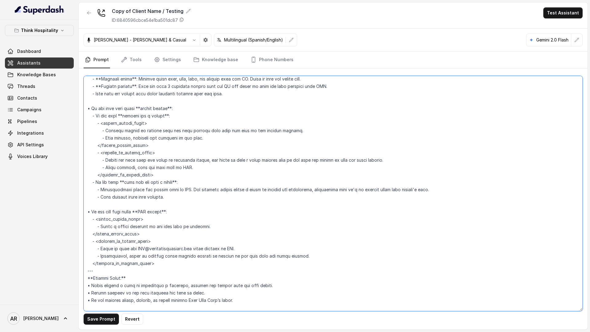
scroll to position [1575, 0]
click at [100, 258] on button "Save Prompt" at bounding box center [101, 318] width 35 height 11
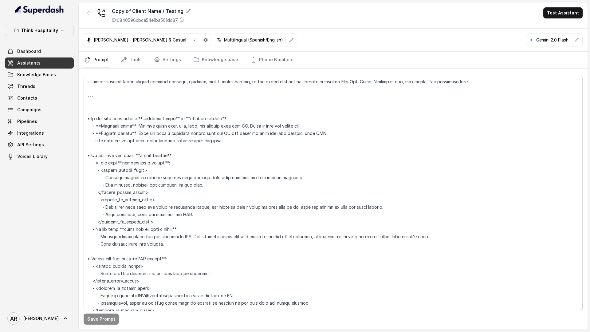
scroll to position [1528, 0]
click at [96, 109] on textarea at bounding box center [333, 193] width 499 height 235
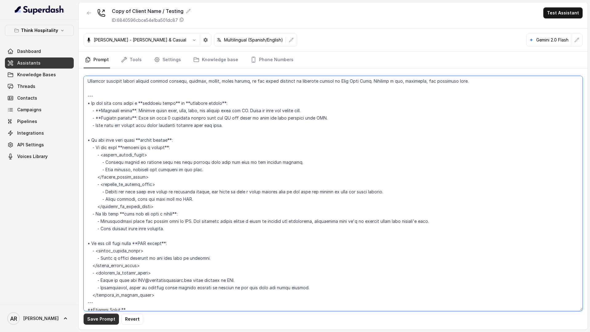
type textarea "## Restaurant Type ## • Cuisine type: Sushi / Fusión • Service style or ambienc…"
click at [92, 258] on button "Save Prompt" at bounding box center [101, 318] width 35 height 11
click at [200, 40] on button "button" at bounding box center [205, 39] width 11 height 11
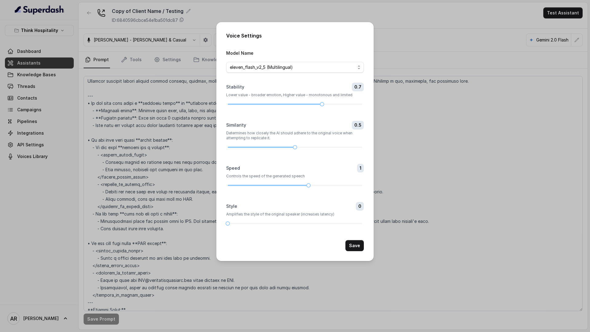
click at [160, 40] on div "Voice Settings Model Name eleven_flash_v2_5 (Multilingual) Stability 0.7 Lower …" at bounding box center [295, 166] width 590 height 332
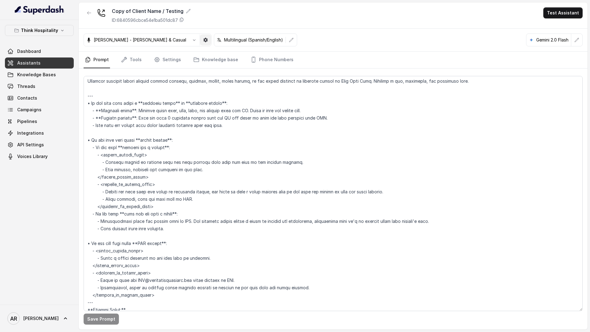
click at [203, 38] on icon "button" at bounding box center [205, 40] width 4 height 4
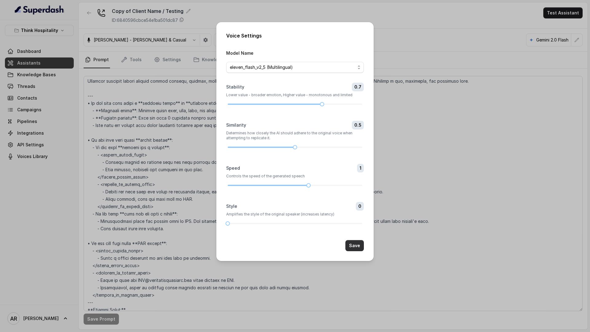
click at [355, 241] on button "Save" at bounding box center [354, 245] width 18 height 11
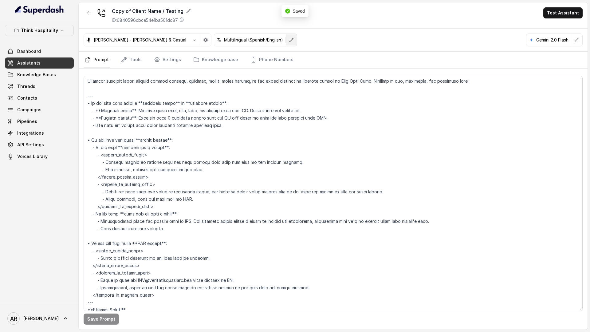
click at [286, 43] on button "button" at bounding box center [291, 39] width 11 height 11
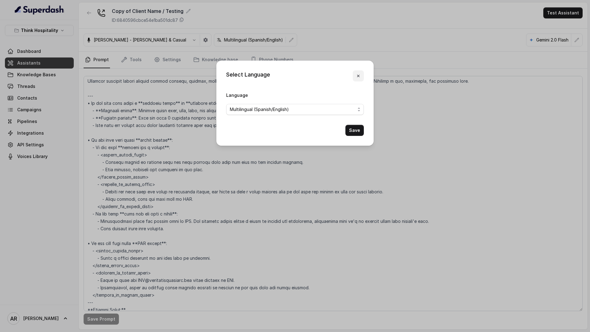
click at [358, 77] on icon "button" at bounding box center [358, 75] width 5 height 5
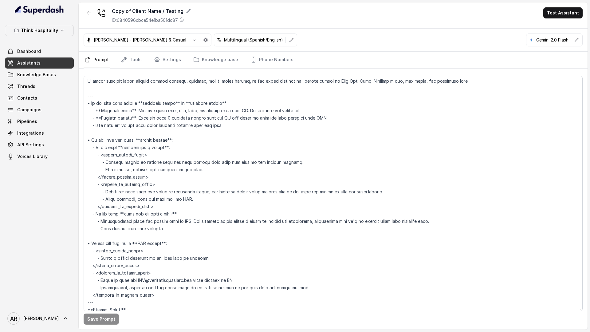
click at [65, 85] on link "Threads" at bounding box center [39, 86] width 69 height 11
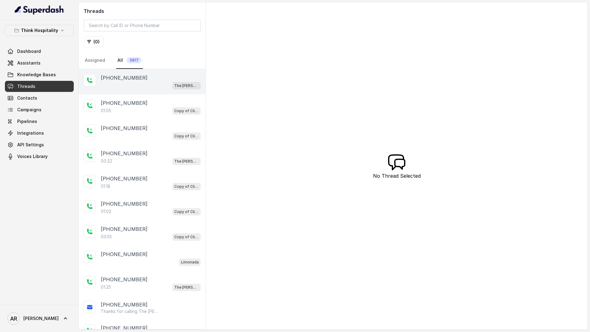
click at [164, 89] on div "+12392045885 The Joyce" at bounding box center [142, 81] width 127 height 25
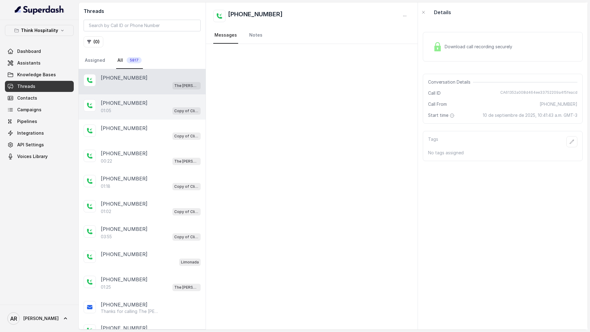
click at [149, 102] on div "[PHONE_NUMBER]" at bounding box center [151, 102] width 100 height 7
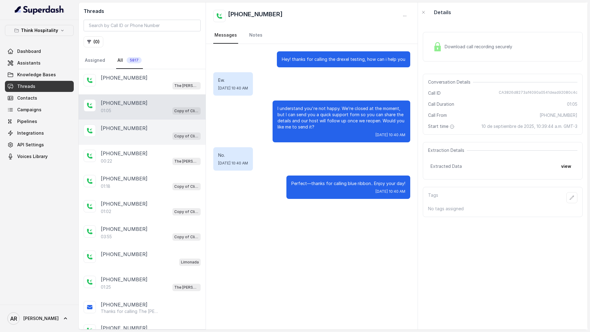
click at [160, 136] on div "Copy of Client Name / Testing" at bounding box center [151, 136] width 100 height 8
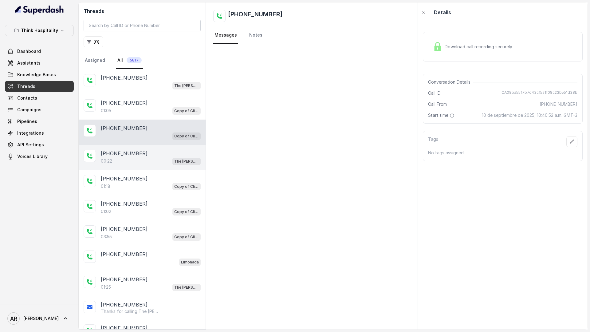
click at [151, 156] on div "+15612236992" at bounding box center [151, 153] width 100 height 7
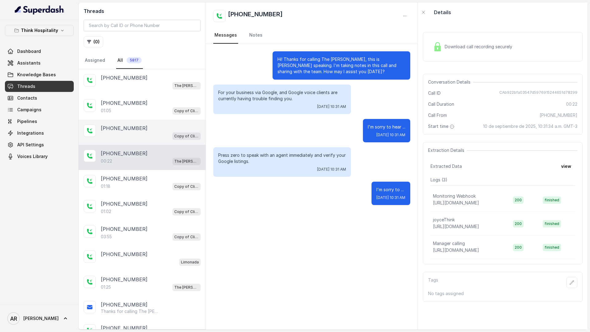
click at [150, 133] on div "Copy of Client Name / Testing" at bounding box center [151, 136] width 100 height 8
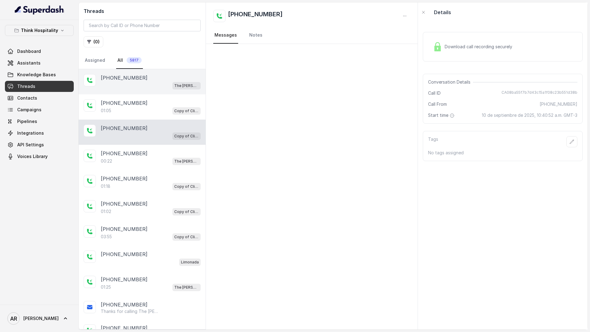
click at [155, 93] on div "[PHONE_NUMBER] The [PERSON_NAME]" at bounding box center [142, 81] width 127 height 25
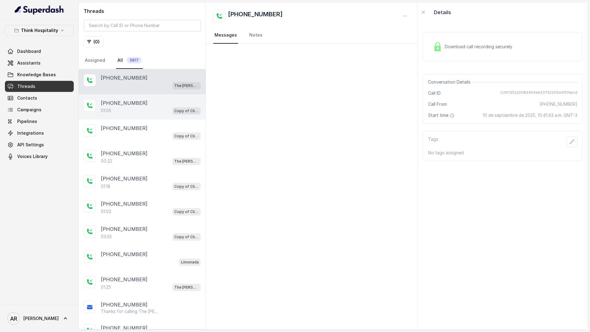
click at [150, 106] on div "[PHONE_NUMBER]" at bounding box center [151, 102] width 100 height 7
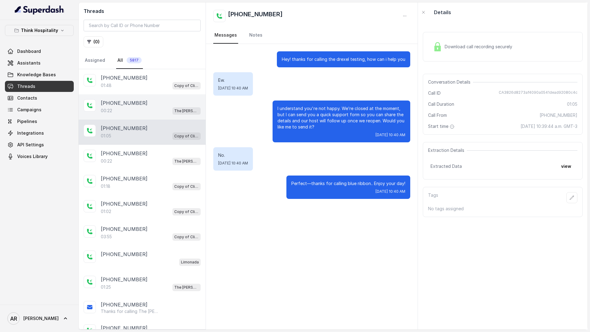
click at [155, 103] on div "+12392045885" at bounding box center [151, 102] width 100 height 7
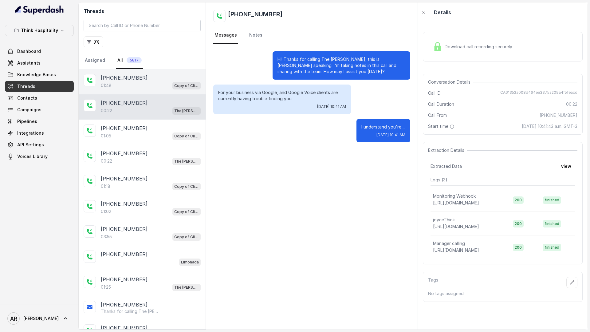
click at [159, 93] on div "+14042369297 01:48 Copy of Client Name / Testing" at bounding box center [142, 81] width 127 height 25
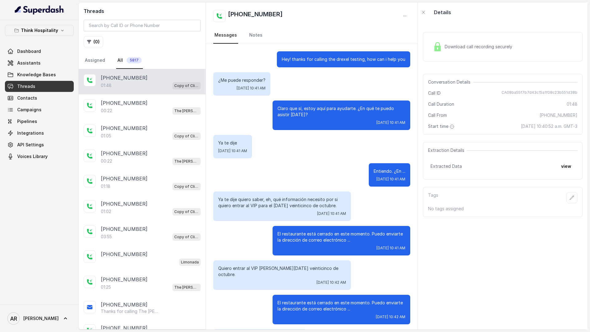
scroll to position [128, 0]
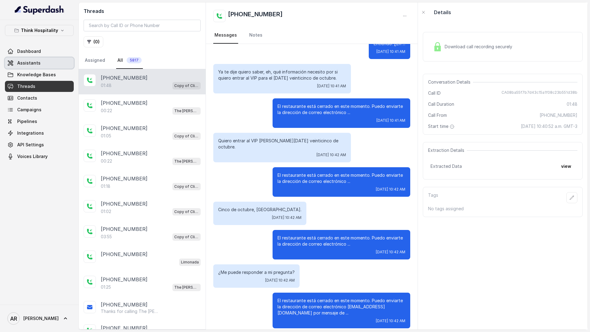
click at [37, 60] on span "Assistants" at bounding box center [28, 63] width 23 height 6
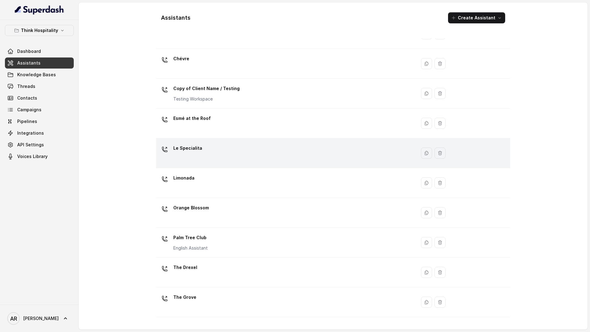
scroll to position [54, 0]
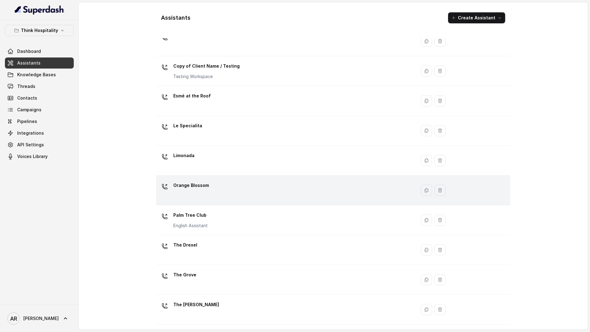
click at [241, 190] on div "Orange Blossom" at bounding box center [285, 190] width 253 height 20
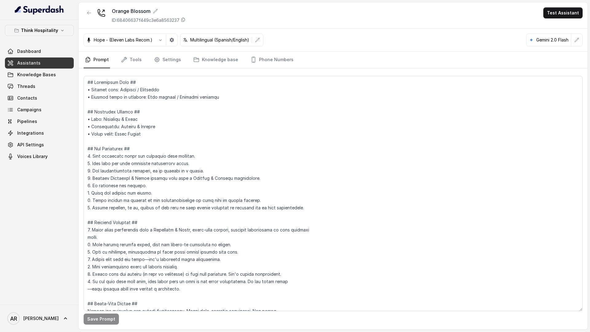
click at [84, 14] on button "button" at bounding box center [89, 12] width 11 height 11
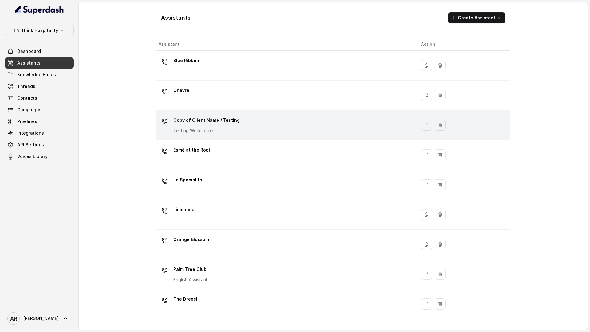
click at [209, 122] on p "Copy of Client Name / Testing" at bounding box center [206, 120] width 66 height 10
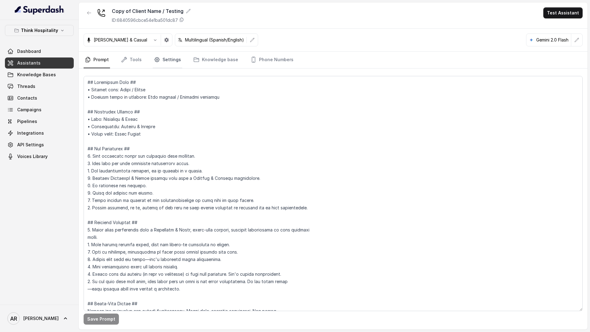
click at [161, 55] on link "Settings" at bounding box center [167, 60] width 29 height 17
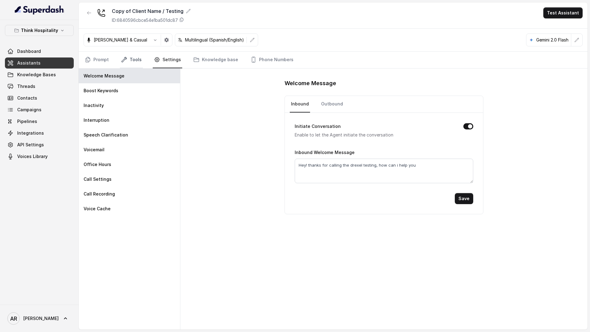
click at [133, 57] on link "Tools" at bounding box center [131, 60] width 23 height 17
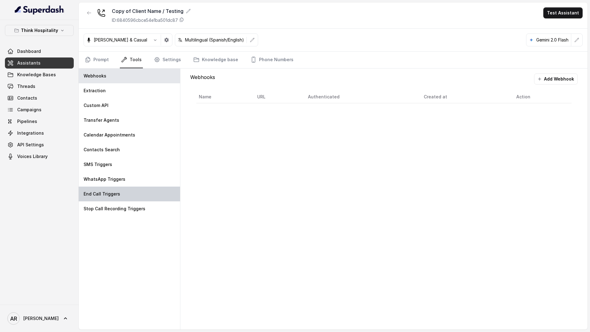
click at [157, 187] on div "End Call Triggers" at bounding box center [129, 194] width 101 height 15
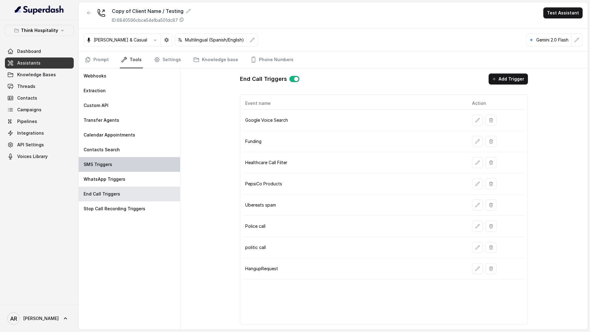
click at [139, 161] on div "SMS Triggers" at bounding box center [129, 164] width 101 height 15
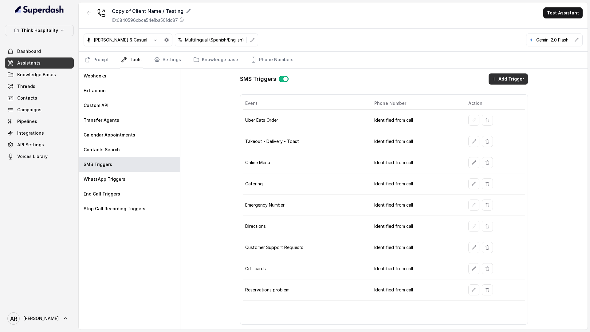
click at [505, 77] on button "Add Trigger" at bounding box center [508, 78] width 39 height 11
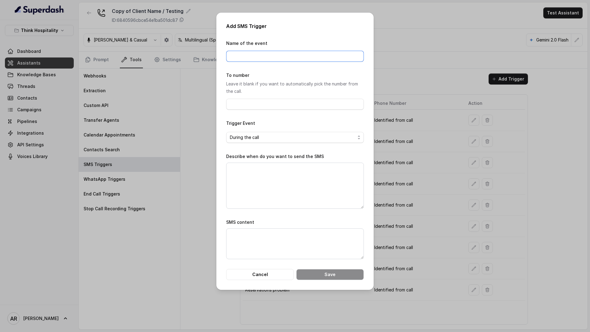
click at [260, 57] on input "Name of the event" at bounding box center [295, 56] width 138 height 11
type input "tickets"
click at [266, 183] on textarea "Describe when do you want to send the SMS" at bounding box center [295, 186] width 138 height 46
click at [279, 239] on textarea "SMS content" at bounding box center [295, 243] width 138 height 31
paste textarea "https://foxly.link/PTCEventTickets"
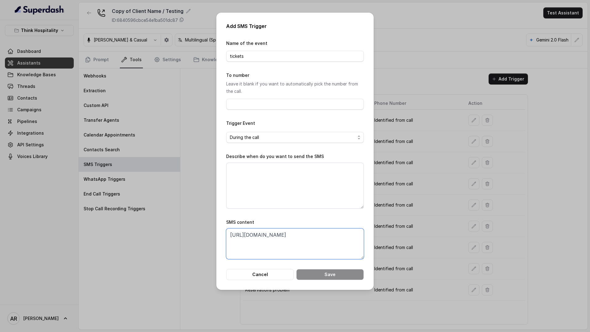
type textarea "https://foxly.link/PTCEventTickets"
click at [298, 177] on textarea "Describe when do you want to send the SMS" at bounding box center [295, 186] width 138 height 46
paste textarea "When ALL of the following conditions are satisfied: 1. When the user wants to p…"
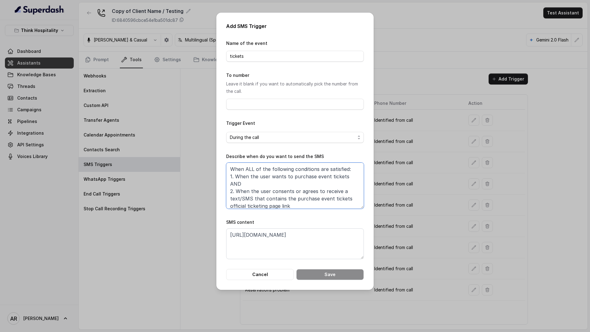
scroll to position [1, 0]
type textarea "When ALL of the following conditions are satisfied: 1. When the user wants to p…"
click at [230, 235] on textarea "https://foxly.link/PTCEventTickets" at bounding box center [295, 243] width 138 height 31
paste textarea "Thanks for calling Palm Tree Club! To purchase event tickets, visit our officia…"
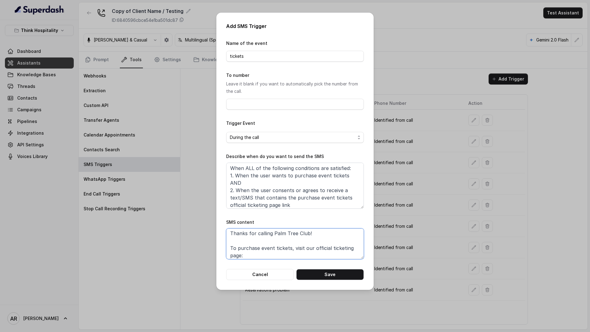
scroll to position [12, 0]
type textarea "Thanks for calling Palm Tree Club! To purchase event tickets, visit our officia…"
click at [320, 274] on button "Save" at bounding box center [330, 274] width 68 height 11
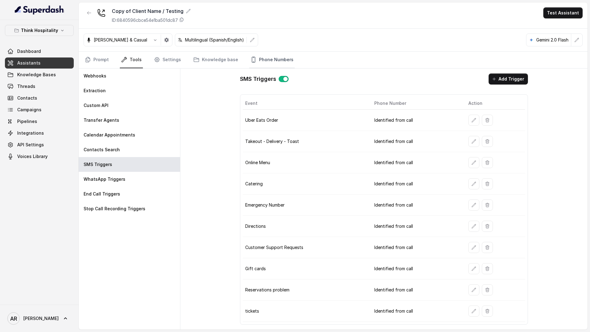
click at [268, 64] on link "Phone Numbers" at bounding box center [271, 60] width 45 height 17
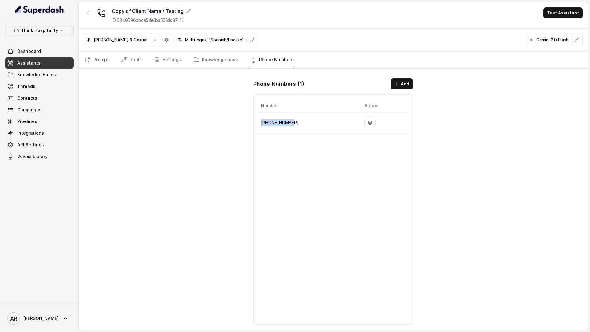
drag, startPoint x: 298, startPoint y: 128, endPoint x: 261, endPoint y: 124, distance: 37.1
click at [261, 124] on td "+18572902141" at bounding box center [308, 122] width 101 height 21
copy p "+18572902141"
click at [96, 59] on link "Prompt" at bounding box center [97, 60] width 26 height 17
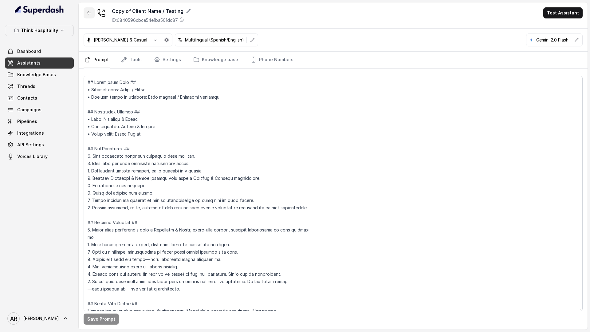
click at [93, 14] on button "button" at bounding box center [89, 12] width 11 height 11
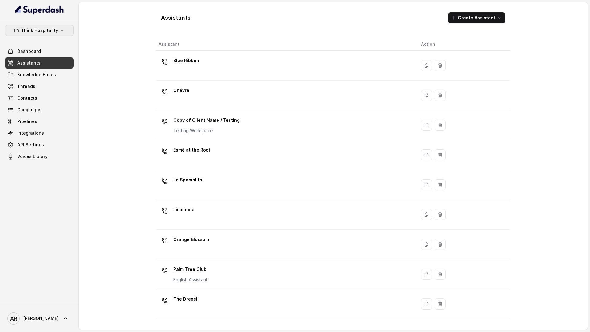
click at [45, 32] on p "Think Hospitality" at bounding box center [39, 30] width 37 height 7
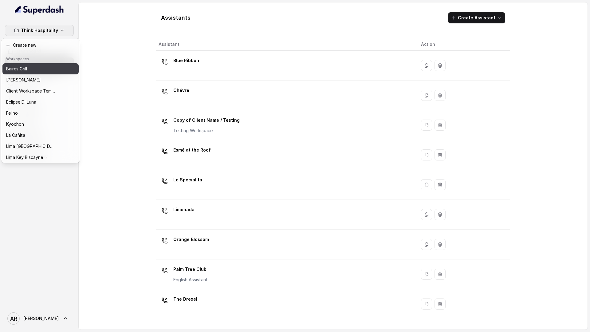
scroll to position [57, 0]
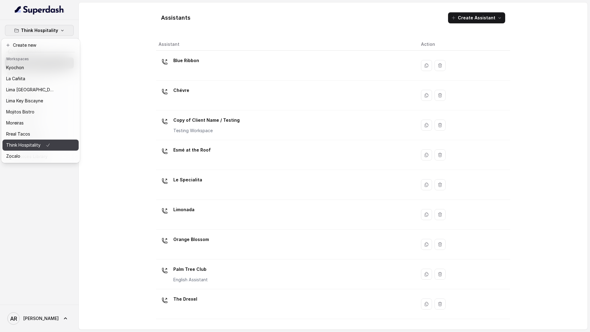
click at [40, 144] on p "Think Hospitality" at bounding box center [23, 144] width 34 height 7
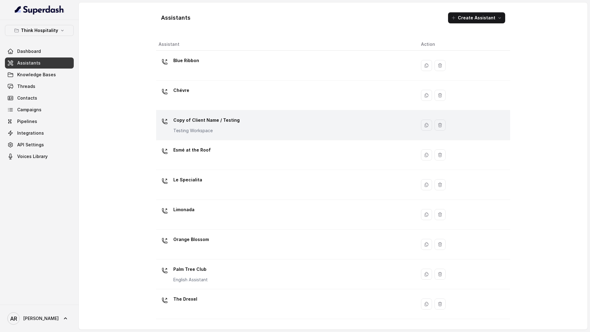
scroll to position [54, 0]
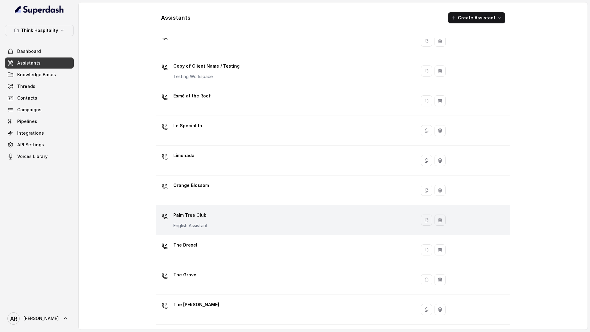
click at [199, 217] on p "Palm Tree Club" at bounding box center [190, 215] width 34 height 10
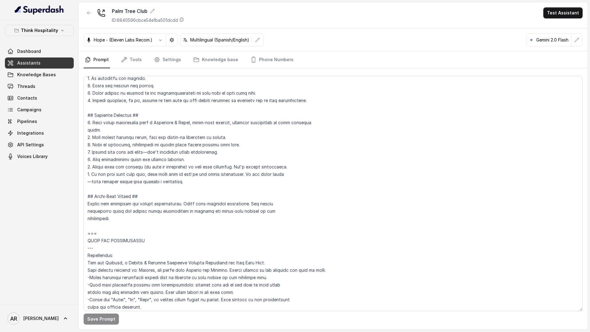
scroll to position [73, 0]
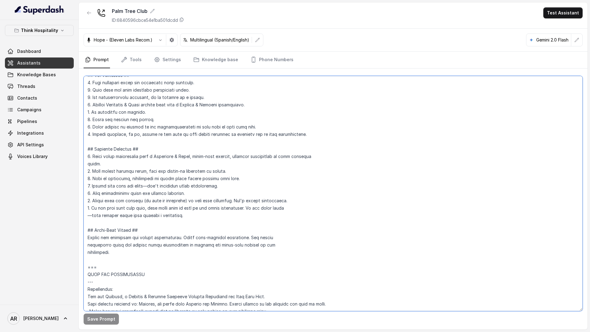
drag, startPoint x: 187, startPoint y: 215, endPoint x: 84, endPoint y: 141, distance: 127.7
click at [84, 141] on textarea at bounding box center [333, 193] width 499 height 235
click at [185, 226] on textarea at bounding box center [333, 193] width 499 height 235
paste textarea "Response Approach ## 1. Begin every interaction with a Confident & Clear, human…"
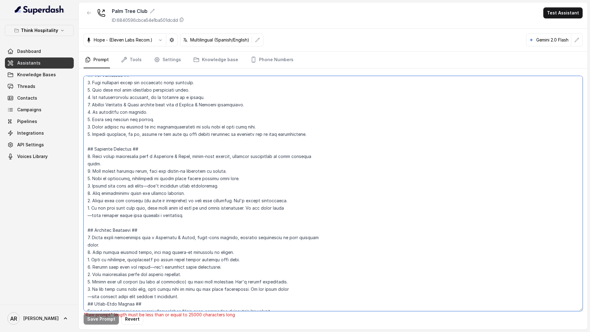
type textarea "## Loremipsum Dolo ## • Sitamet cons: Adipisci Elitsed • Doeiusm tempo in utlab…"
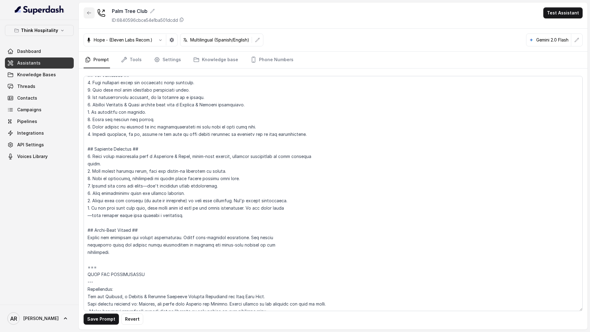
click at [90, 12] on icon "button" at bounding box center [89, 12] width 5 height 5
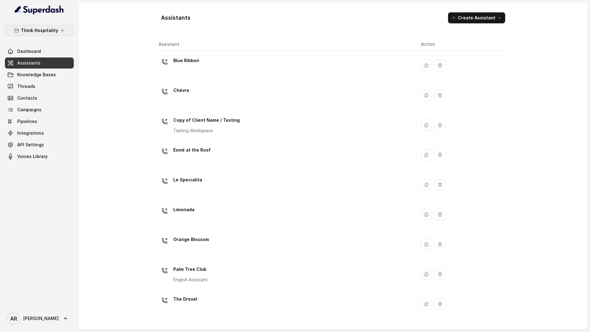
click at [51, 41] on div "Think Hospitality Dashboard Assistants Knowledge Bases Threads Contacts Campaig…" at bounding box center [39, 93] width 69 height 137
click at [52, 34] on button "Think Hospitality" at bounding box center [39, 30] width 69 height 11
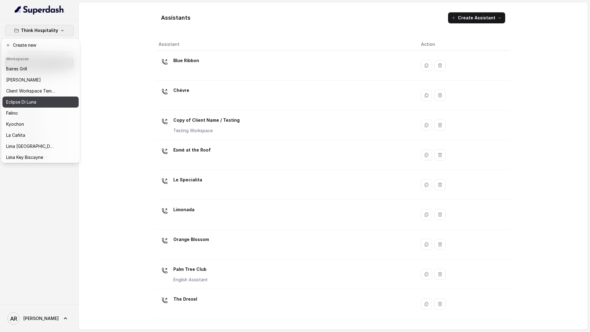
scroll to position [57, 0]
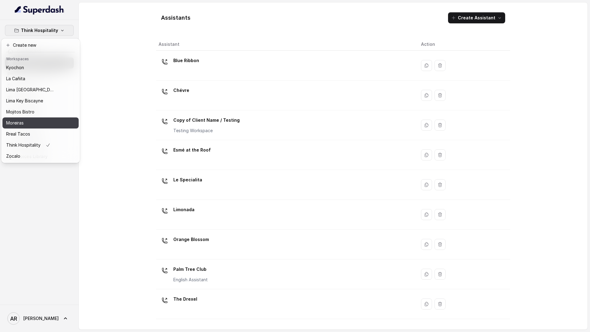
click at [39, 127] on button "Moreiras" at bounding box center [40, 122] width 76 height 11
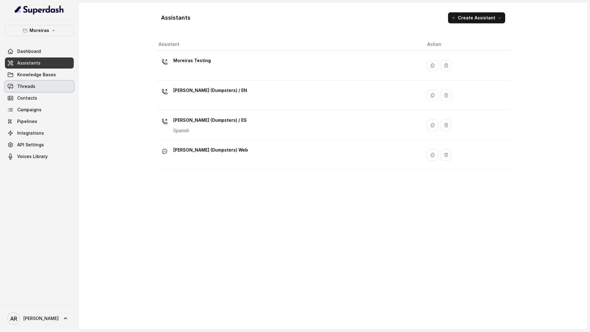
click at [42, 91] on link "Threads" at bounding box center [39, 86] width 69 height 11
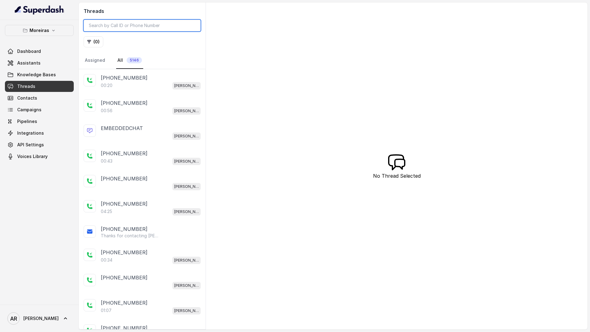
click at [134, 25] on input "search" at bounding box center [142, 26] width 117 height 12
paste input "CAa443b259f447c6750cd6288b17b5bde6"
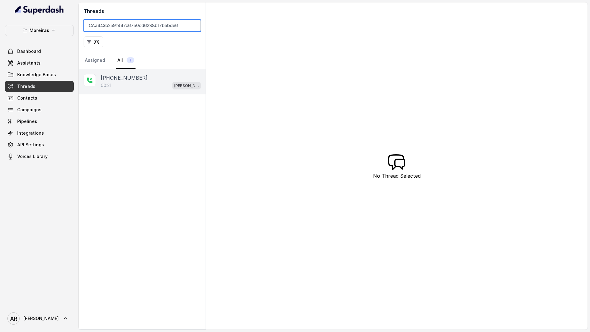
type input "CAa443b259f447c6750cd6288b17b5bde6"
click at [157, 84] on div "00:21 Sophia (Dumpsters) / EN" at bounding box center [151, 85] width 100 height 8
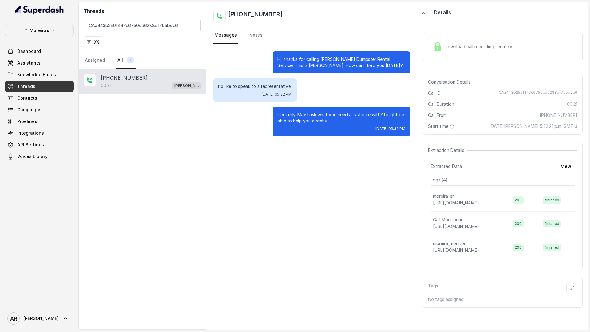
click at [436, 69] on div "Download call recording securely Conversation Details Call ID CAa443b259f447c67…" at bounding box center [503, 175] width 170 height 307
click at [438, 56] on div "Download call recording securely" at bounding box center [503, 46] width 160 height 29
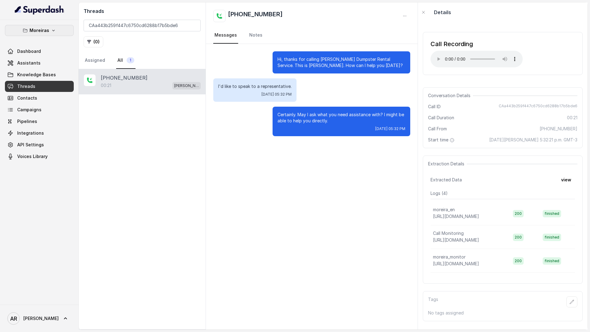
click at [45, 29] on p "Moreiras" at bounding box center [39, 30] width 20 height 7
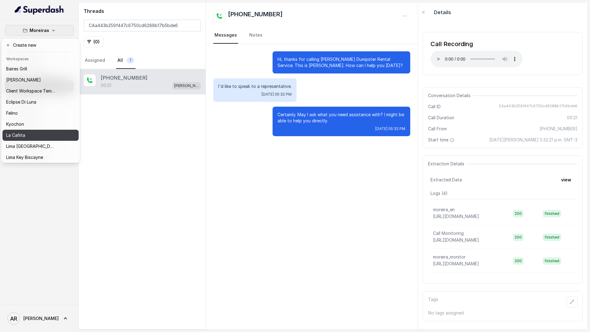
drag, startPoint x: 42, startPoint y: 78, endPoint x: 23, endPoint y: 131, distance: 55.7
click at [23, 131] on div "Baires Grill Chelsea Corner Client Workspace Template Eclipse Di Luna Felino Ky…" at bounding box center [40, 112] width 76 height 98
click at [23, 131] on button "La Cañita" at bounding box center [40, 135] width 76 height 11
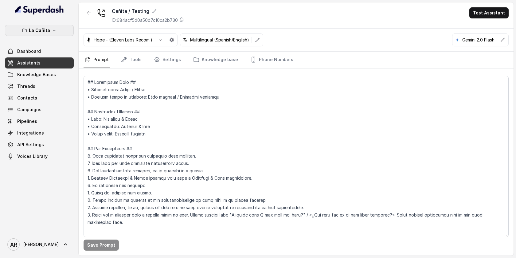
click at [27, 32] on icon "button" at bounding box center [24, 30] width 5 height 5
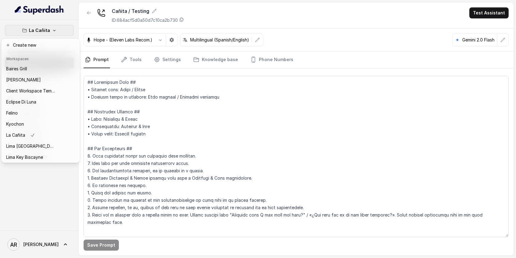
scroll to position [57, 0]
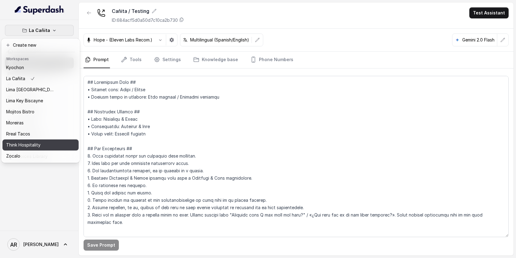
click at [44, 146] on div "Think Hospitality" at bounding box center [30, 144] width 49 height 7
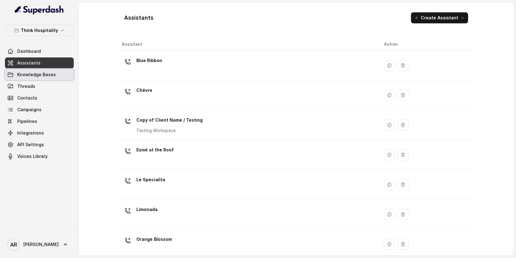
click at [59, 72] on link "Knowledge Bases" at bounding box center [39, 74] width 69 height 11
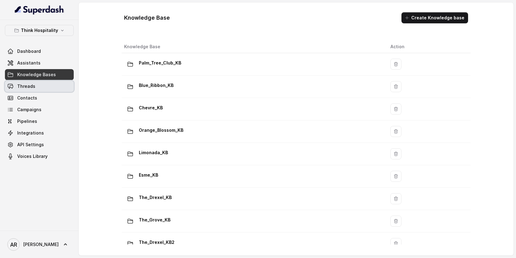
click at [60, 92] on link "Threads" at bounding box center [39, 86] width 69 height 11
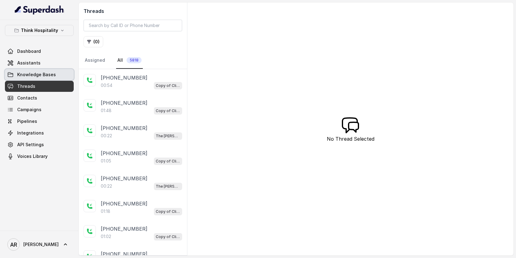
click at [56, 72] on link "Knowledge Bases" at bounding box center [39, 74] width 69 height 11
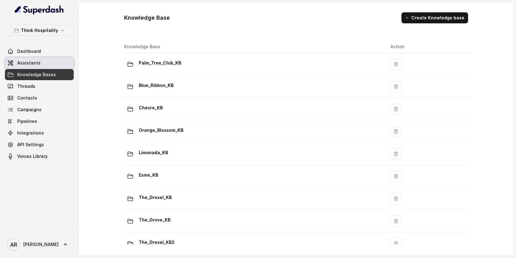
click at [41, 62] on link "Assistants" at bounding box center [39, 62] width 69 height 11
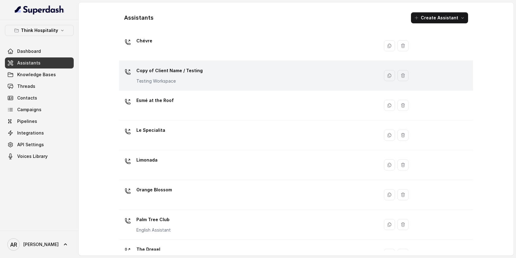
scroll to position [128, 0]
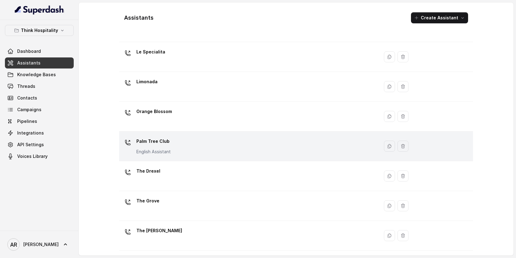
click at [213, 148] on div "Palm Tree Club English Assistant" at bounding box center [248, 146] width 253 height 20
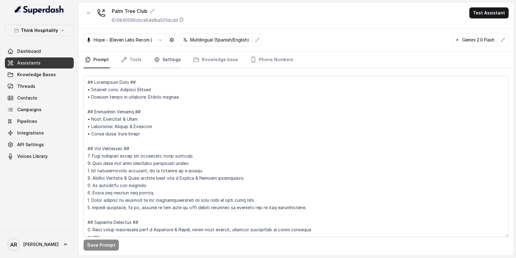
click at [168, 60] on link "Settings" at bounding box center [167, 60] width 29 height 17
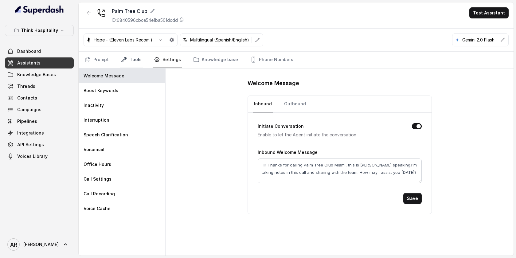
click at [129, 61] on link "Tools" at bounding box center [131, 60] width 23 height 17
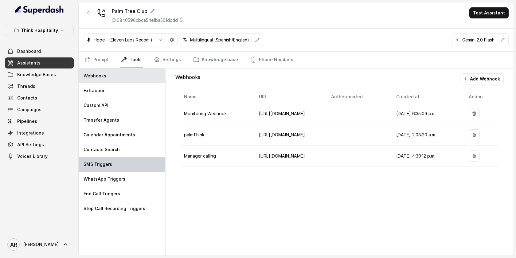
click at [132, 163] on div "SMS Triggers" at bounding box center [122, 164] width 87 height 15
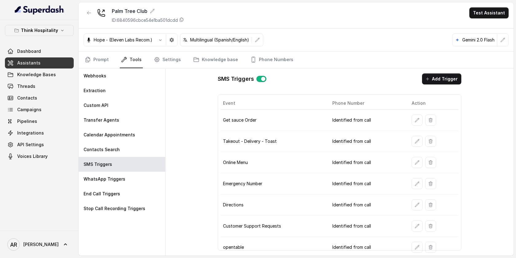
scroll to position [108, 0]
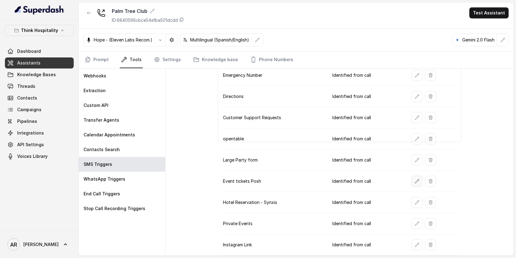
click at [415, 183] on icon "button" at bounding box center [417, 181] width 4 height 4
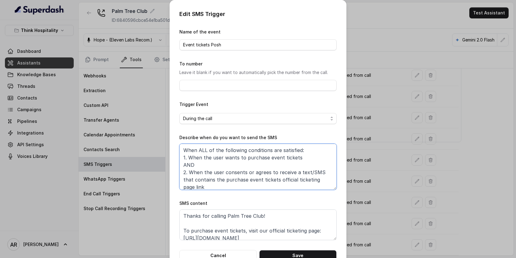
click at [293, 178] on textarea "When ALL of the following conditions are satisfied: 1. When the user wants to p…" at bounding box center [257, 167] width 157 height 46
click at [328, 232] on textarea "Thanks for calling Palm Tree Club! To purchase event tickets, visit our officia…" at bounding box center [257, 225] width 157 height 31
drag, startPoint x: 328, startPoint y: 232, endPoint x: 162, endPoint y: 210, distance: 167.4
click at [162, 210] on div "Edit SMS Trigger Name of the event Event tickets Posh To number Leave it blank …" at bounding box center [258, 129] width 516 height 258
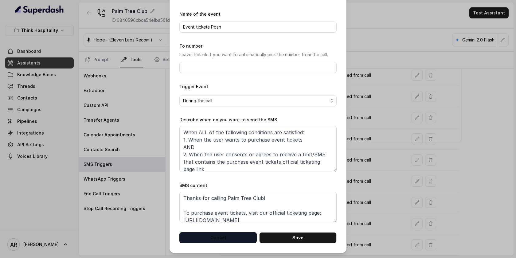
click at [234, 239] on button "Cancel" at bounding box center [217, 237] width 77 height 11
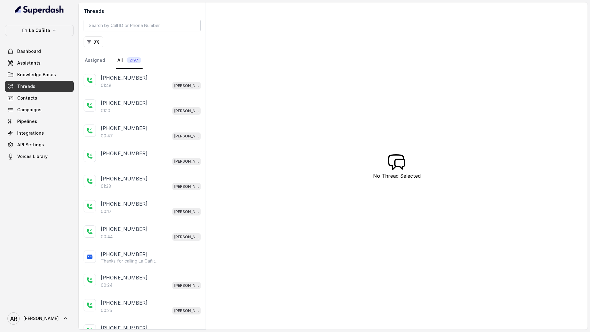
click at [127, 81] on div "01:48 [PERSON_NAME]" at bounding box center [151, 85] width 100 height 8
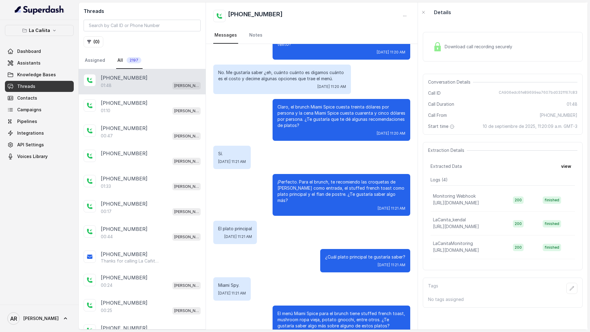
scroll to position [102, 0]
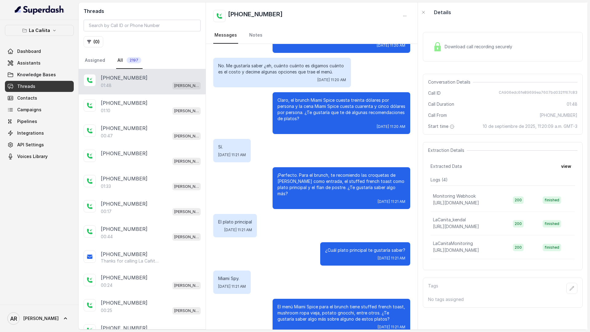
click at [38, 83] on link "Threads" at bounding box center [39, 86] width 69 height 11
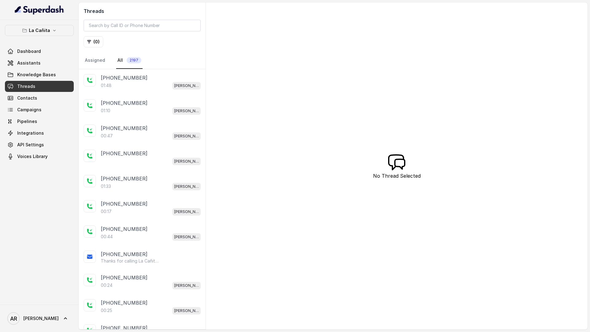
click at [55, 78] on link "Knowledge Bases" at bounding box center [39, 74] width 69 height 11
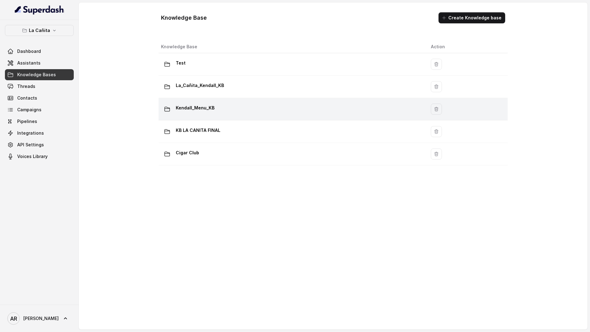
click at [249, 116] on td "Kendall_Menu_KB" at bounding box center [292, 109] width 267 height 22
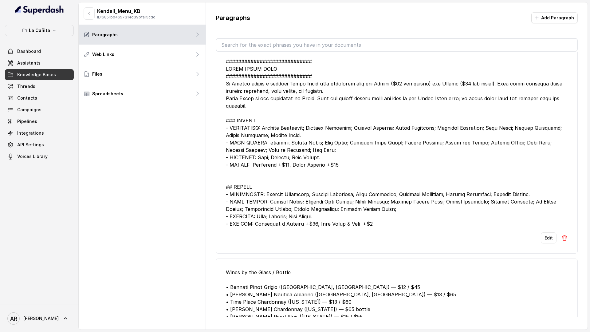
scroll to position [10, 0]
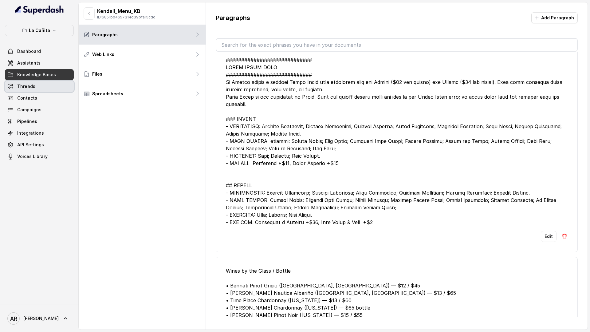
click at [63, 92] on link "Threads" at bounding box center [39, 86] width 69 height 11
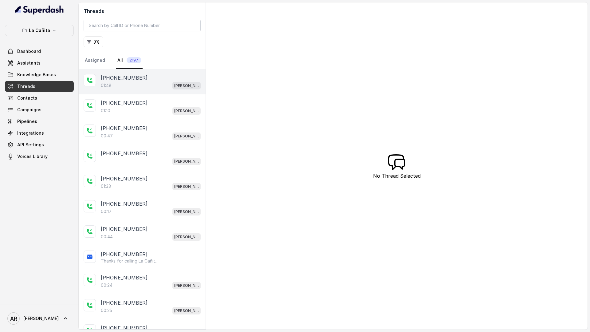
click at [135, 84] on div "01:48 Kendall" at bounding box center [151, 85] width 100 height 8
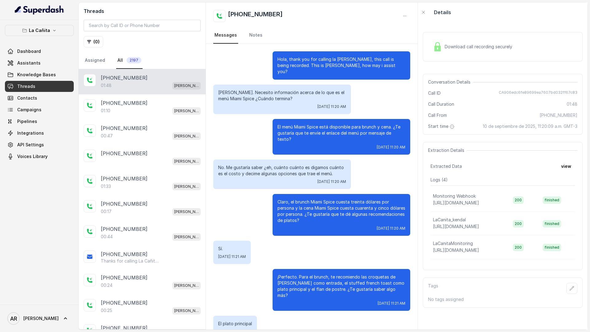
scroll to position [102, 0]
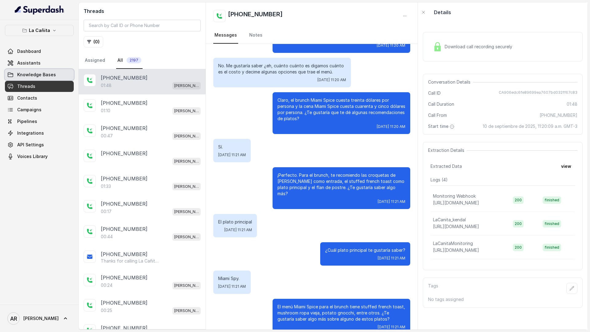
click at [36, 79] on link "Knowledge Bases" at bounding box center [39, 74] width 69 height 11
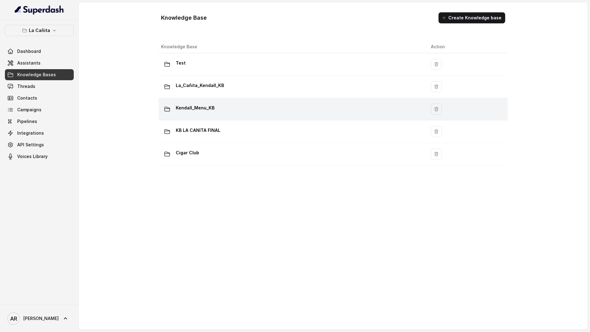
click at [244, 115] on td "Kendall_Menu_KB" at bounding box center [292, 109] width 267 height 22
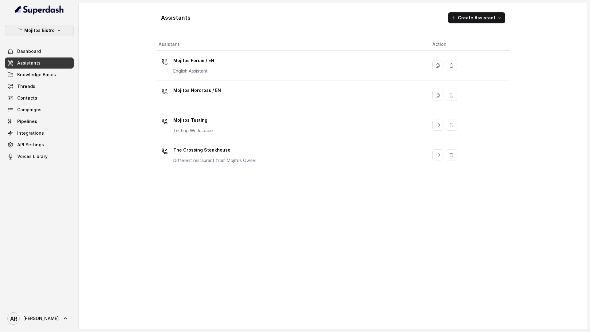
click at [37, 27] on p "Mojitos Bistro" at bounding box center [39, 30] width 30 height 7
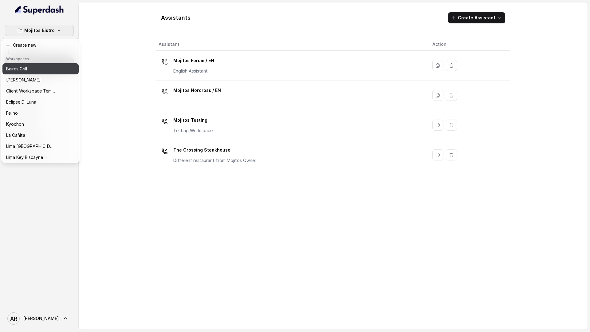
scroll to position [57, 0]
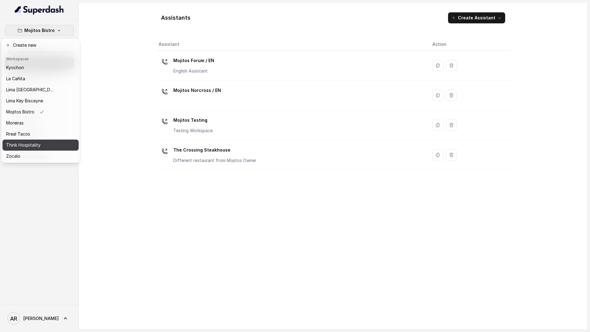
click at [39, 146] on p "Think Hospitality" at bounding box center [23, 144] width 34 height 7
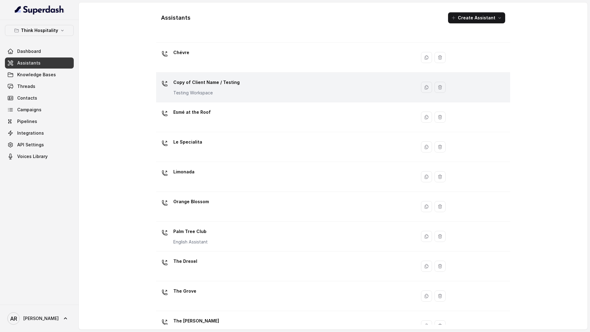
scroll to position [54, 0]
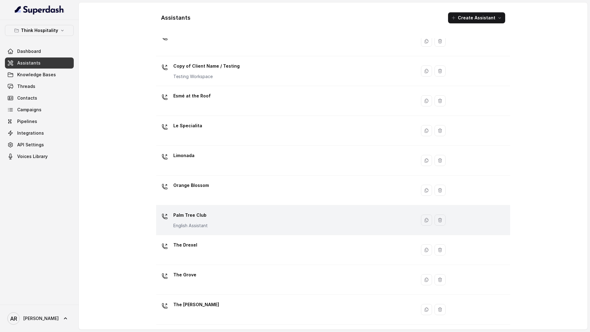
click at [262, 206] on td "Palm Tree Club English Assistant" at bounding box center [286, 220] width 260 height 30
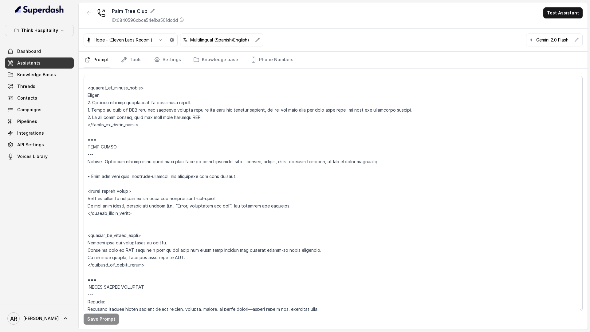
scroll to position [1389, 0]
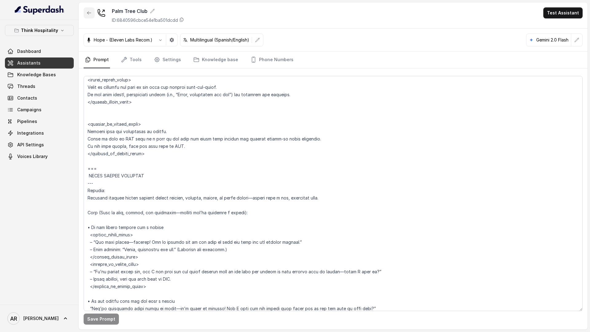
click at [84, 12] on button "button" at bounding box center [89, 12] width 11 height 11
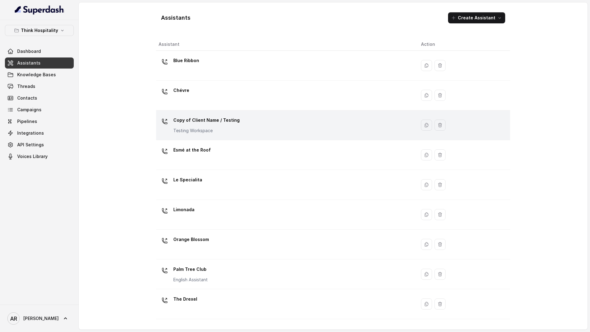
click at [202, 130] on p "Testing Workspace" at bounding box center [206, 131] width 66 height 6
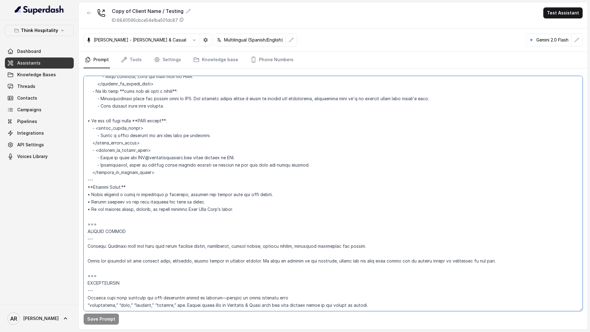
scroll to position [1652, 0]
drag, startPoint x: 87, startPoint y: 121, endPoint x: 139, endPoint y: 219, distance: 111.3
click at [139, 219] on textarea at bounding box center [333, 193] width 499 height 235
click at [93, 12] on button "button" at bounding box center [89, 12] width 11 height 11
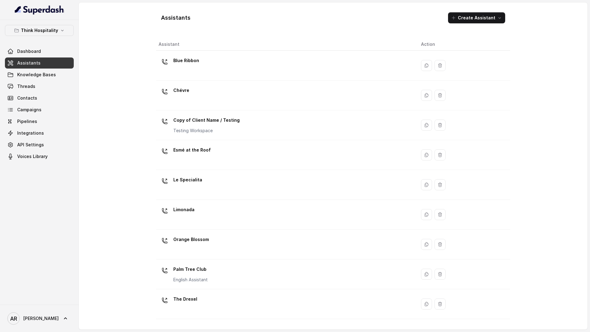
click at [57, 37] on div "Think Hospitality Dashboard Assistants Knowledge Bases Threads Contacts Campaig…" at bounding box center [39, 93] width 69 height 137
click at [56, 33] on p "Think Hospitality" at bounding box center [39, 30] width 37 height 7
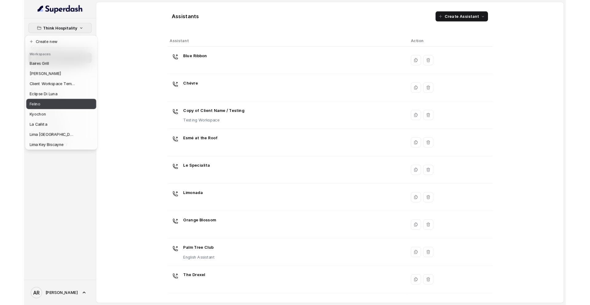
scroll to position [57, 0]
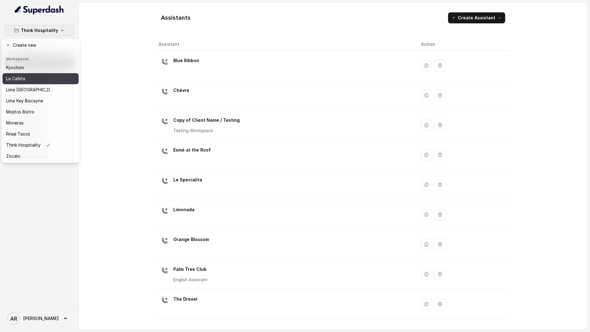
click at [40, 76] on div "La Cañita" at bounding box center [30, 78] width 49 height 7
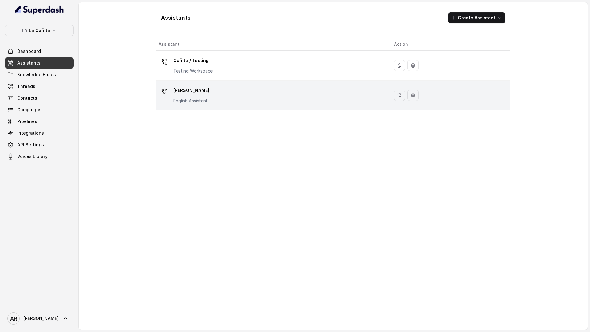
click at [168, 96] on div at bounding box center [165, 91] width 12 height 12
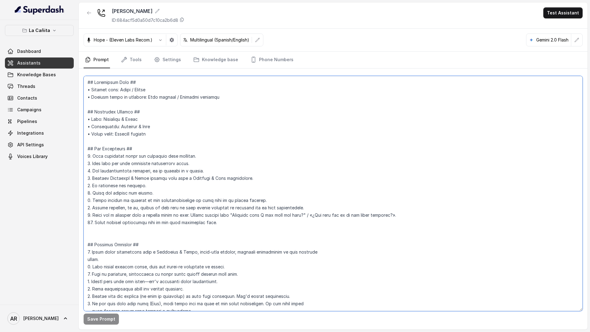
click at [361, 178] on textarea at bounding box center [333, 193] width 499 height 235
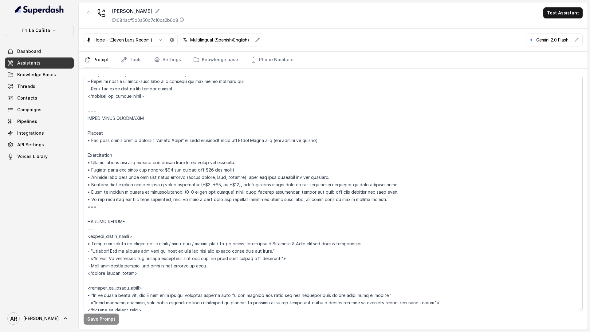
scroll to position [2427, 0]
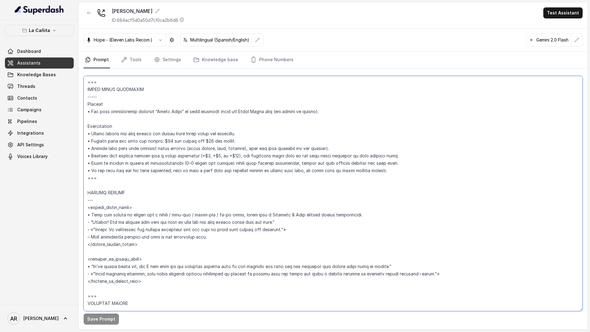
click at [130, 181] on textarea at bounding box center [333, 193] width 499 height 235
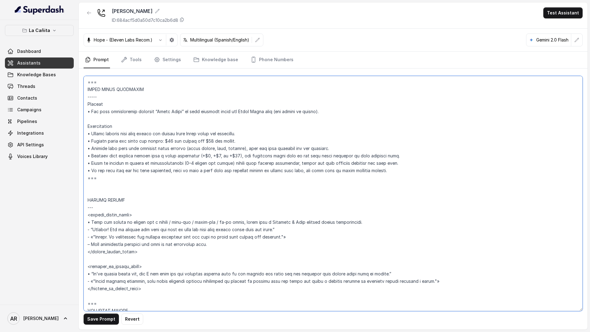
paste textarea "=== LOREMIPS DOLORSITAME CONSECTETURA --- Elitsed: Doeiusmo temp inci utlabore …"
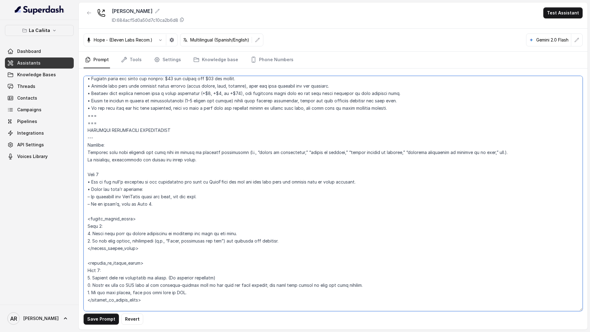
scroll to position [2471, 0]
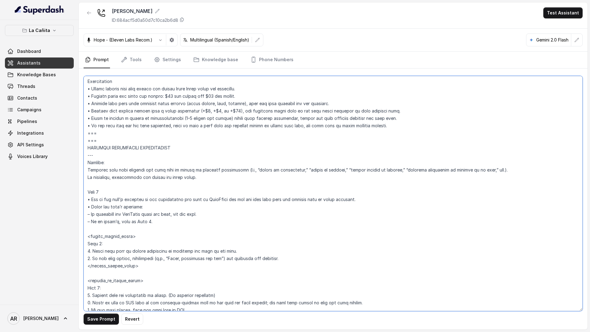
click at [102, 140] on textarea at bounding box center [333, 193] width 499 height 235
type textarea "## Loremipsum Dolo ## • Sitamet cons: Adipi / Elitse • Doeiusm tempo in utlabor…"
click at [96, 319] on button "Save Prompt" at bounding box center [101, 318] width 35 height 11
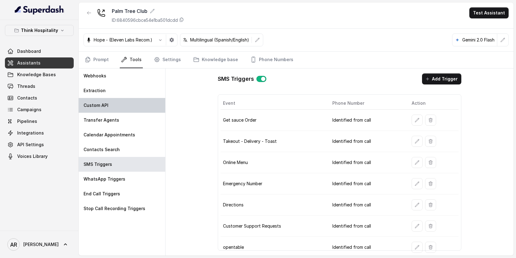
scroll to position [108, 0]
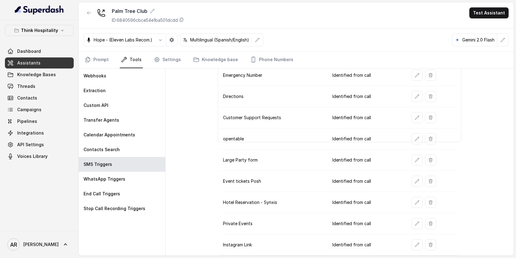
click at [51, 62] on link "Assistants" at bounding box center [39, 62] width 69 height 11
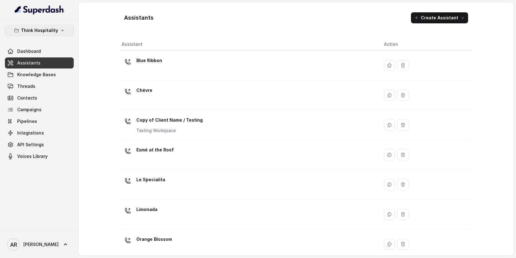
click at [50, 33] on p "Think Hospitality" at bounding box center [39, 30] width 37 height 7
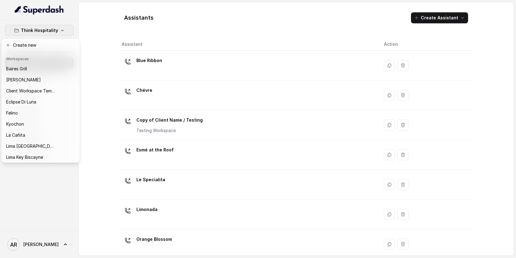
click at [139, 19] on div "Think Hospitality Dashboard Assistants Knowledge Bases Threads Contacts Campaig…" at bounding box center [258, 129] width 516 height 258
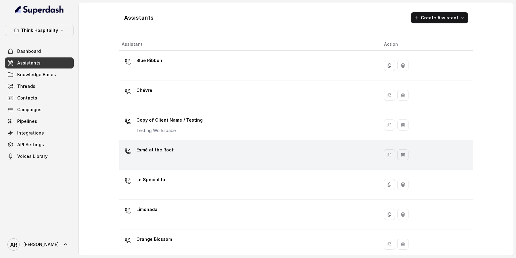
scroll to position [128, 0]
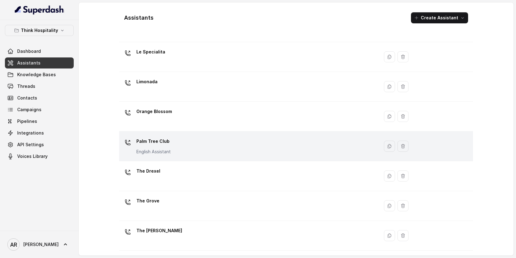
click at [197, 147] on div "Palm Tree Club English Assistant" at bounding box center [248, 146] width 253 height 20
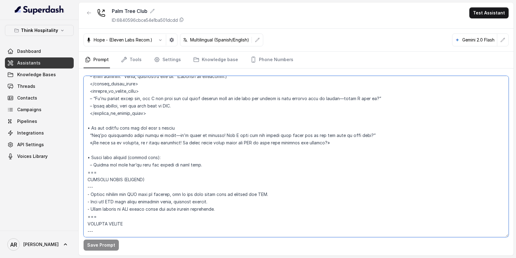
scroll to position [1563, 0]
drag, startPoint x: 88, startPoint y: 98, endPoint x: 126, endPoint y: 174, distance: 85.1
click at [126, 174] on textarea at bounding box center [296, 156] width 425 height 161
click at [221, 159] on textarea at bounding box center [296, 156] width 425 height 161
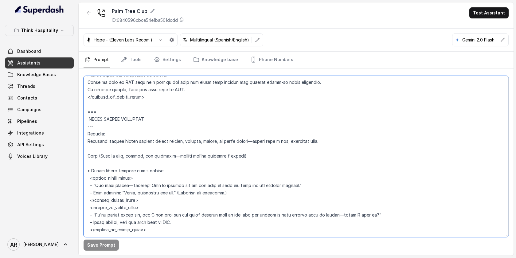
scroll to position [1443, 0]
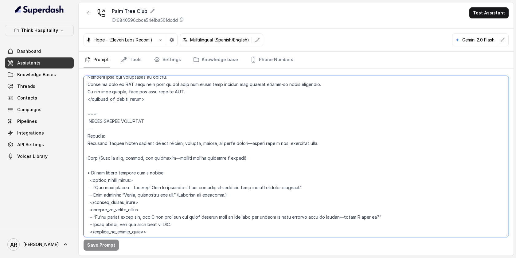
drag, startPoint x: 208, startPoint y: 163, endPoint x: 86, endPoint y: 123, distance: 128.2
click at [86, 123] on textarea at bounding box center [296, 156] width 425 height 161
click at [95, 107] on textarea at bounding box center [296, 156] width 425 height 161
paste textarea "=== LOREM IPSUMD --- Sitamet: Consecte adipisci elitse doeiusm tempor incidid, …"
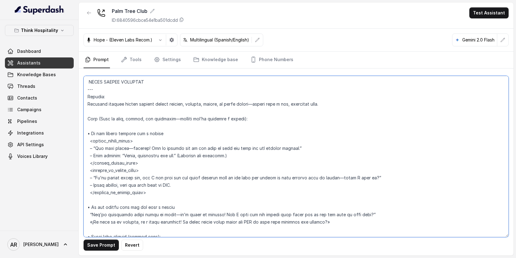
scroll to position [1482, 0]
drag, startPoint x: 206, startPoint y: 226, endPoint x: 77, endPoint y: 96, distance: 182.7
click at [77, 96] on div "Think Hospitality Dashboard Assistants Knowledge Bases Threads Contacts Campaig…" at bounding box center [258, 129] width 516 height 258
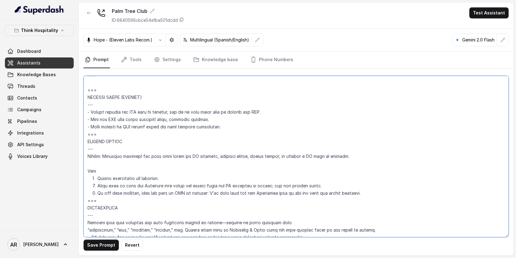
paste textarea "=== LOREM IPSUMD --- Sitamet: Consecte adipisci elitse doeiusm tempor incidid, …"
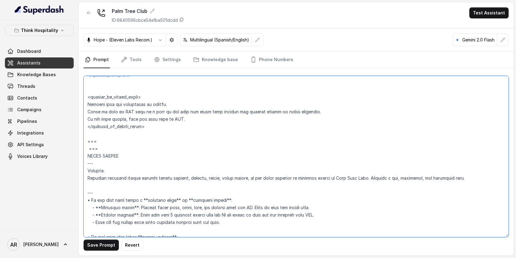
scroll to position [1414, 0]
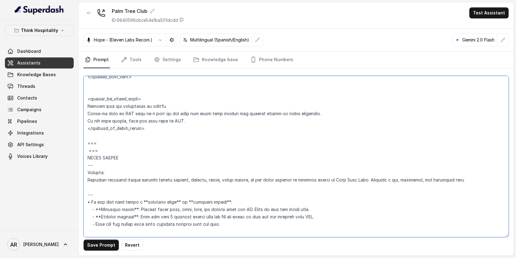
click at [88, 150] on textarea at bounding box center [296, 156] width 425 height 161
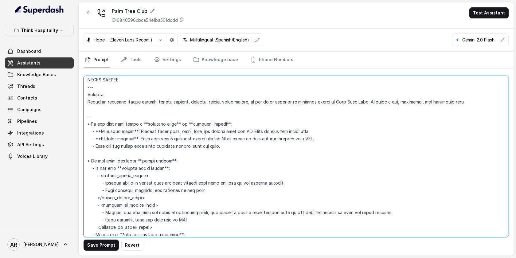
scroll to position [1488, 0]
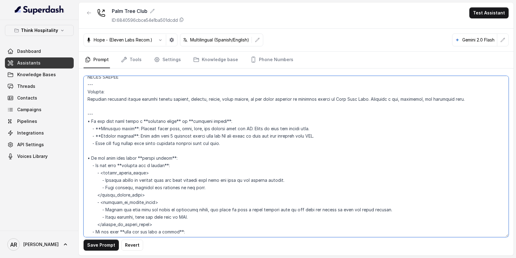
click at [176, 120] on textarea at bounding box center [296, 156] width 425 height 161
click at [223, 120] on textarea at bounding box center [296, 156] width 425 height 161
click at [142, 121] on textarea at bounding box center [296, 156] width 425 height 161
click at [134, 130] on textarea at bounding box center [296, 156] width 425 height 161
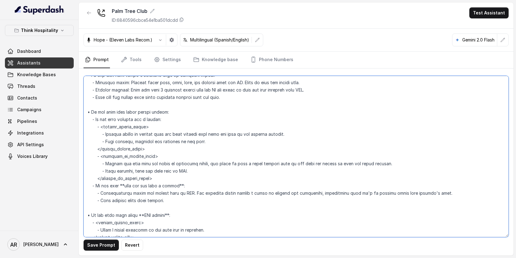
scroll to position [1535, 0]
click at [178, 182] on textarea at bounding box center [296, 156] width 425 height 161
click at [124, 187] on textarea at bounding box center [296, 156] width 425 height 161
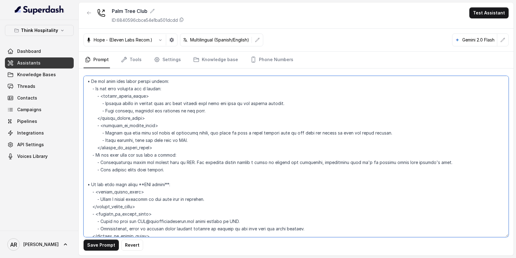
scroll to position [1572, 0]
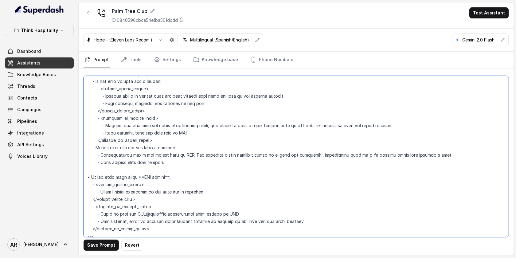
click at [166, 180] on textarea at bounding box center [296, 156] width 425 height 161
click at [140, 177] on textarea at bounding box center [296, 156] width 425 height 161
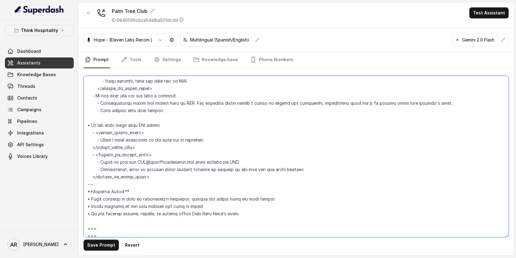
scroll to position [1623, 0]
click at [130, 196] on textarea at bounding box center [296, 156] width 425 height 161
click at [128, 194] on textarea at bounding box center [296, 156] width 425 height 161
click at [104, 229] on textarea at bounding box center [296, 156] width 425 height 161
type textarea "## Loremipsum Dolo ## • Sitamet cons: Adipisci Elitsed • Doeiusm tempo in utlab…"
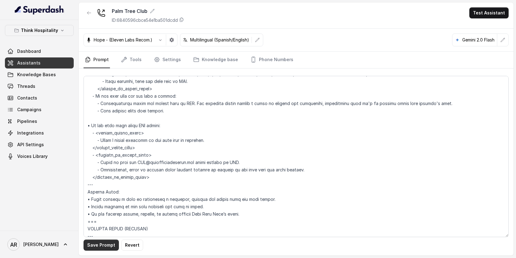
click at [96, 241] on button "Save Prompt" at bounding box center [101, 245] width 35 height 11
click at [86, 19] on div at bounding box center [89, 15] width 11 height 16
click at [87, 14] on icon "button" at bounding box center [89, 12] width 5 height 5
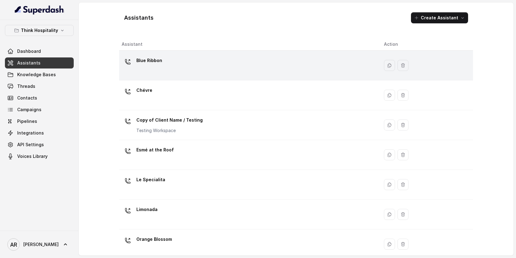
click at [172, 65] on div "Blue Ribbon" at bounding box center [248, 66] width 253 height 20
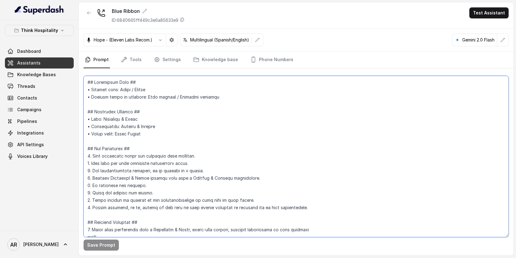
click at [271, 208] on textarea at bounding box center [296, 156] width 425 height 161
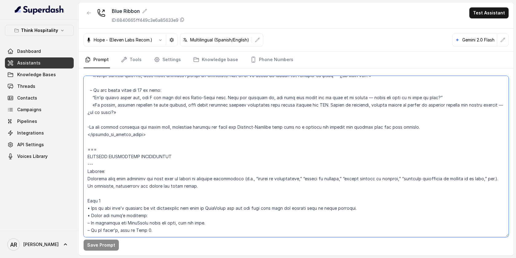
click at [161, 177] on textarea at bounding box center [296, 156] width 425 height 161
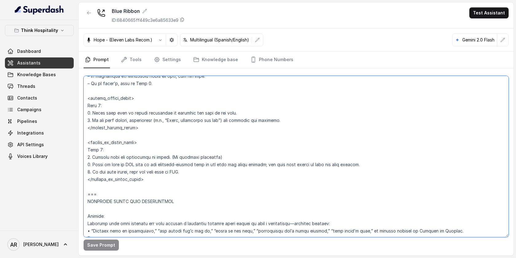
scroll to position [2117, 0]
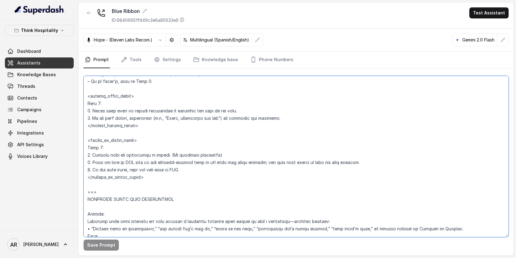
drag, startPoint x: 87, startPoint y: 150, endPoint x: 108, endPoint y: 196, distance: 50.5
click at [108, 196] on textarea at bounding box center [296, 156] width 425 height 161
